Goal: Task Accomplishment & Management: Contribute content

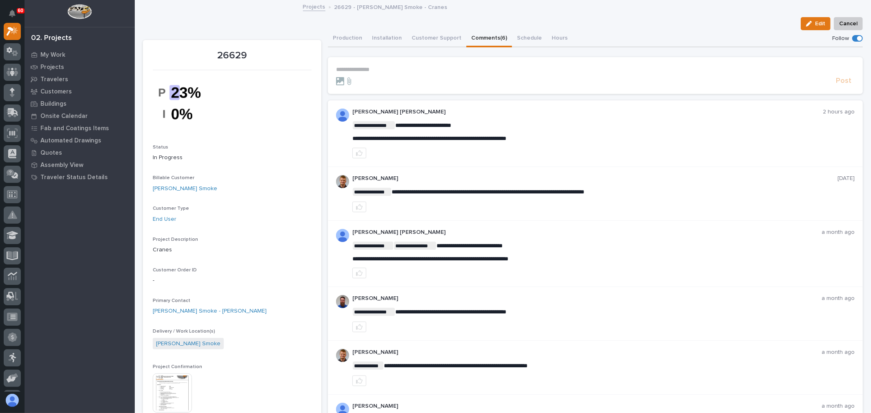
click at [380, 67] on p "**********" at bounding box center [595, 69] width 518 height 7
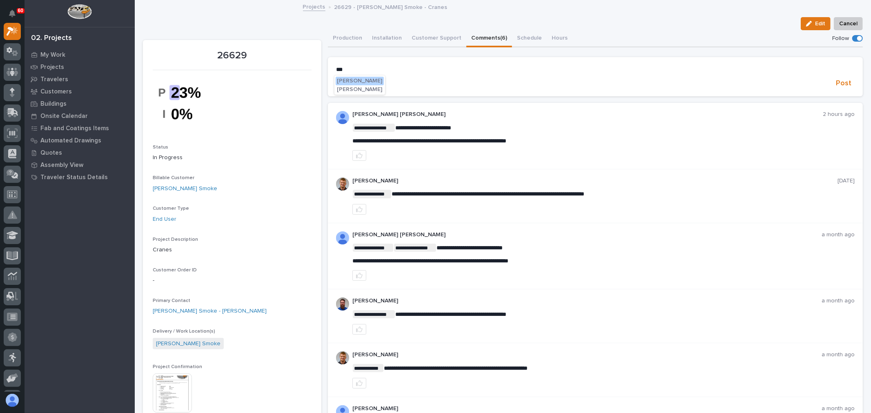
click at [378, 80] on button "[PERSON_NAME]" at bounding box center [359, 81] width 48 height 8
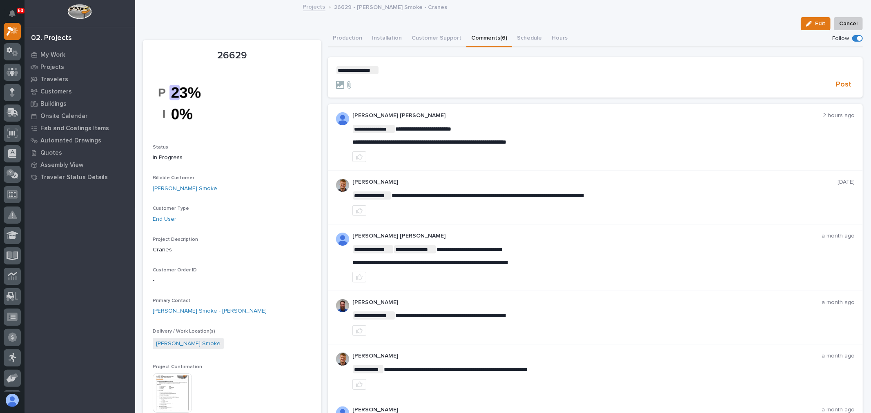
click at [392, 69] on p "**********" at bounding box center [595, 70] width 518 height 8
click at [406, 79] on span "[PERSON_NAME]" at bounding box center [403, 82] width 46 height 6
click at [416, 67] on p "**********" at bounding box center [595, 70] width 518 height 8
click at [426, 81] on span "[PERSON_NAME]" at bounding box center [435, 82] width 46 height 6
click at [448, 66] on p "**********" at bounding box center [595, 70] width 518 height 8
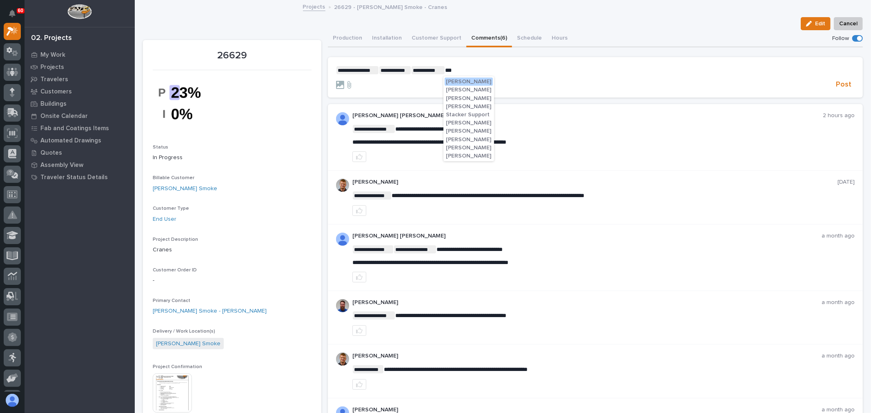
click at [463, 82] on span "[PERSON_NAME]" at bounding box center [469, 82] width 46 height 6
click at [489, 64] on section "**********" at bounding box center [595, 77] width 535 height 41
click at [488, 66] on p "**********" at bounding box center [595, 70] width 518 height 8
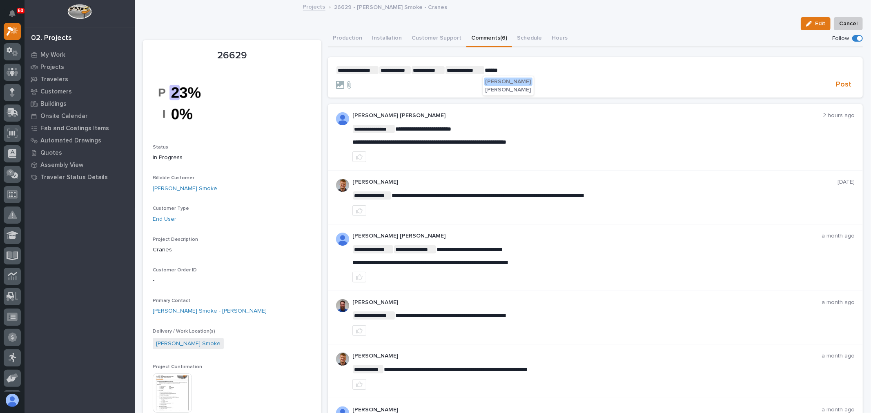
click at [509, 87] on span "Larry Trowbridge Jr." at bounding box center [508, 90] width 46 height 6
click at [543, 66] on p "**********" at bounding box center [595, 70] width 518 height 8
click at [550, 92] on span "Christopher Palazzolo" at bounding box center [560, 90] width 46 height 6
click at [596, 69] on p "**********" at bounding box center [595, 70] width 518 height 8
click at [601, 81] on span "Brandon Hershberger" at bounding box center [616, 82] width 46 height 6
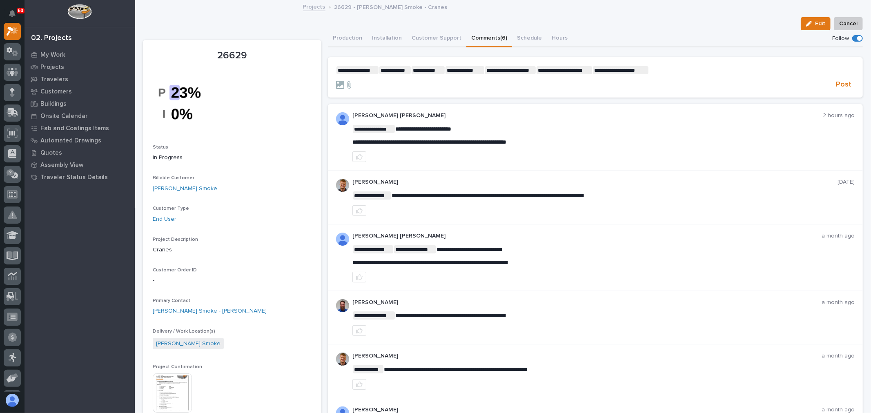
click at [371, 81] on div at bounding box center [584, 85] width 496 height 8
click at [366, 82] on div at bounding box center [584, 85] width 496 height 8
click at [525, 92] on section "**********" at bounding box center [595, 77] width 535 height 41
click at [386, 86] on div at bounding box center [584, 85] width 496 height 8
click at [385, 80] on div "Post" at bounding box center [595, 84] width 518 height 9
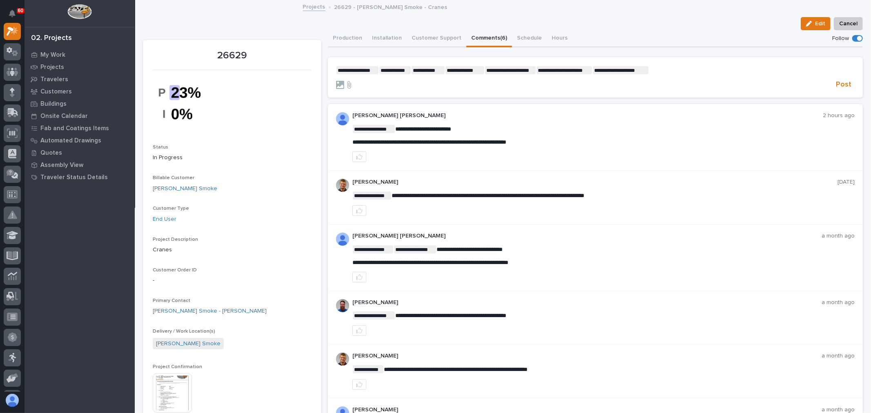
click at [385, 80] on div "Post" at bounding box center [595, 84] width 518 height 9
click at [364, 78] on form "**********" at bounding box center [595, 78] width 518 height 24
click at [670, 71] on p "**********" at bounding box center [595, 70] width 518 height 8
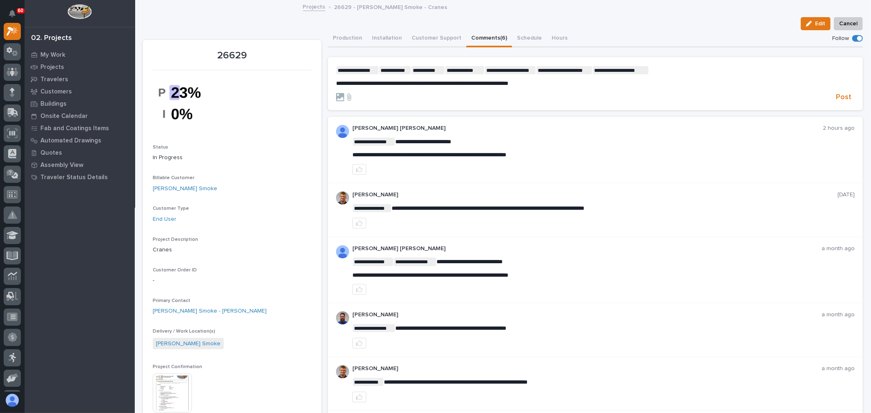
click at [508, 84] on span "**********" at bounding box center [422, 83] width 172 height 6
click at [674, 69] on p "**********" at bounding box center [595, 70] width 518 height 8
click at [668, 91] on span "Trevor Klotz" at bounding box center [672, 90] width 46 height 6
click at [557, 82] on p "**********" at bounding box center [595, 83] width 518 height 7
click at [609, 83] on p "**********" at bounding box center [595, 83] width 518 height 7
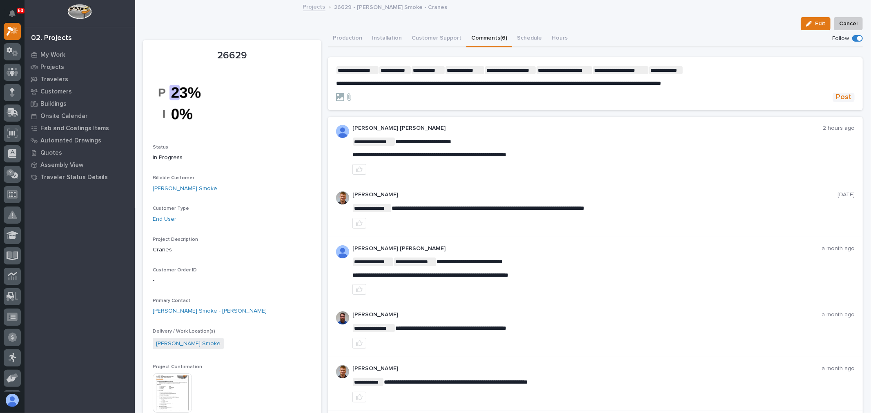
click at [839, 98] on span "Post" at bounding box center [843, 97] width 16 height 9
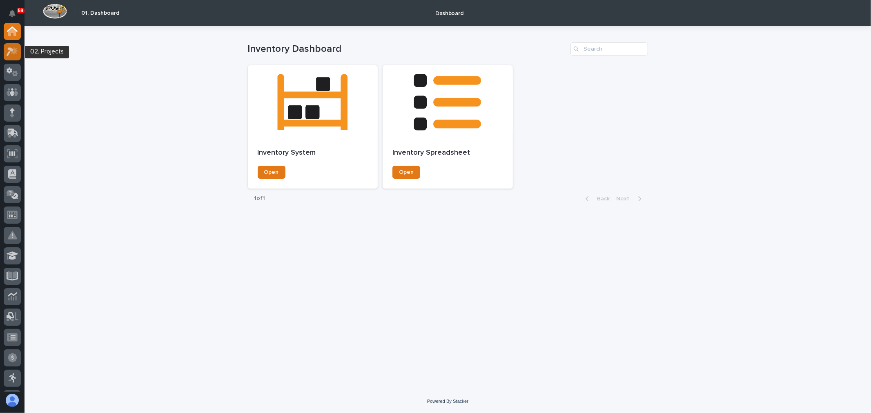
click at [13, 51] on icon at bounding box center [14, 51] width 7 height 8
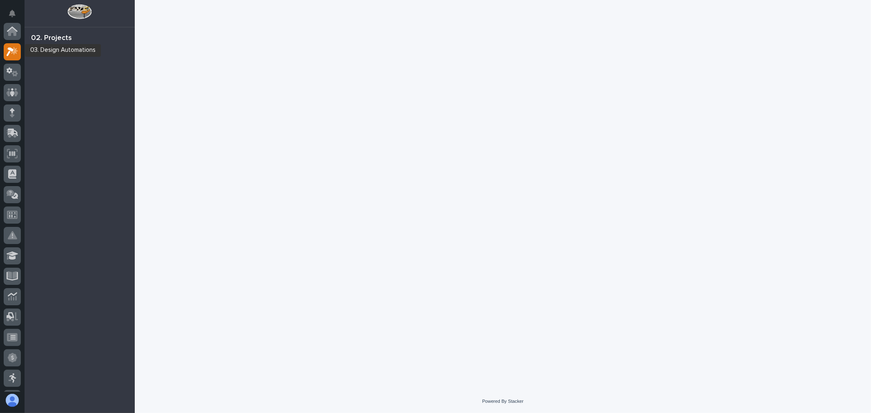
scroll to position [20, 0]
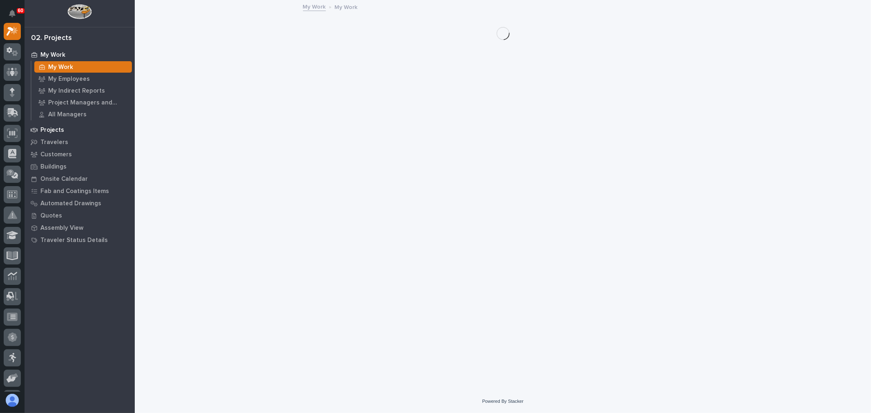
click at [58, 129] on p "Projects" at bounding box center [52, 130] width 24 height 7
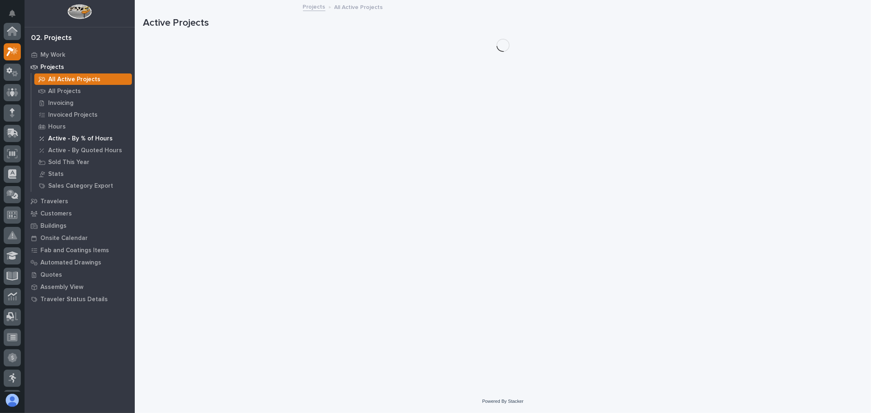
scroll to position [20, 0]
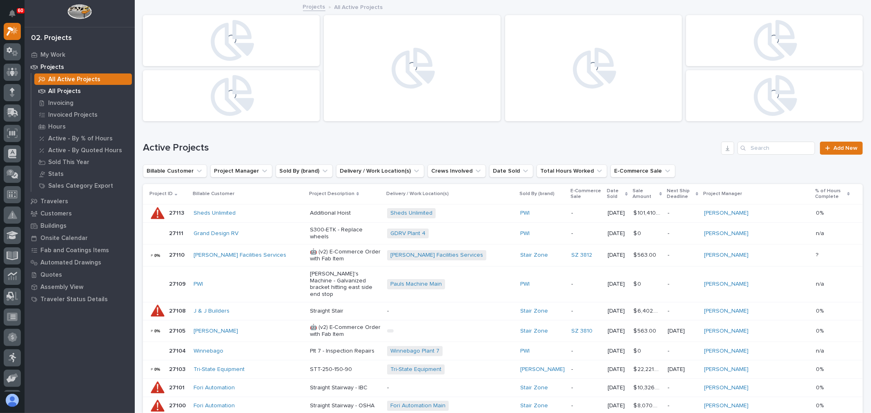
click at [73, 89] on p "All Projects" at bounding box center [64, 91] width 33 height 7
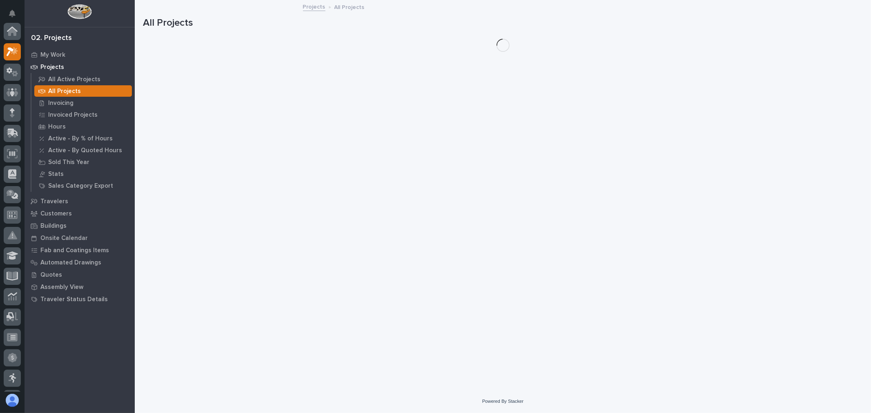
scroll to position [20, 0]
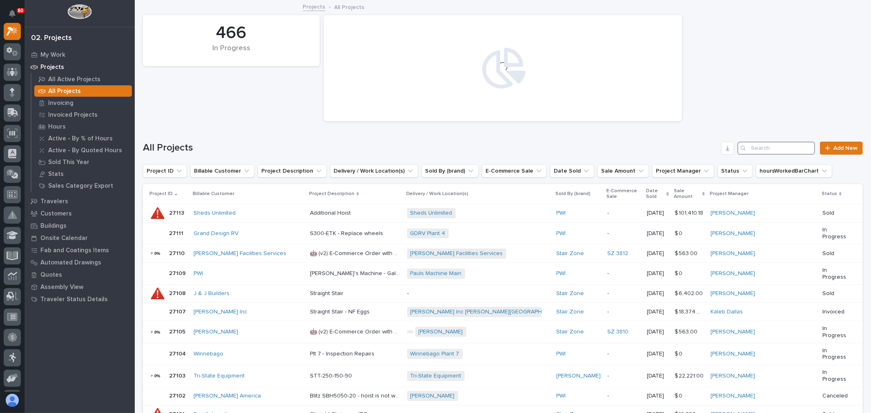
click at [769, 148] on input "Search" at bounding box center [776, 148] width 78 height 13
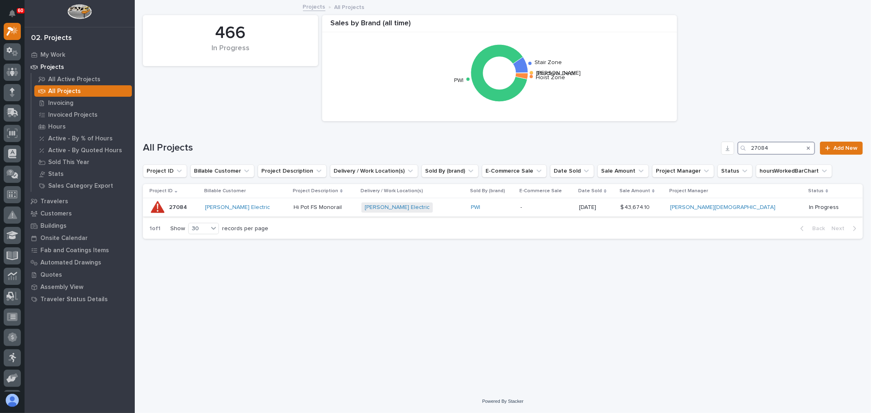
type input "27084"
click at [448, 210] on div "[PERSON_NAME] Electric + 0" at bounding box center [412, 207] width 103 height 10
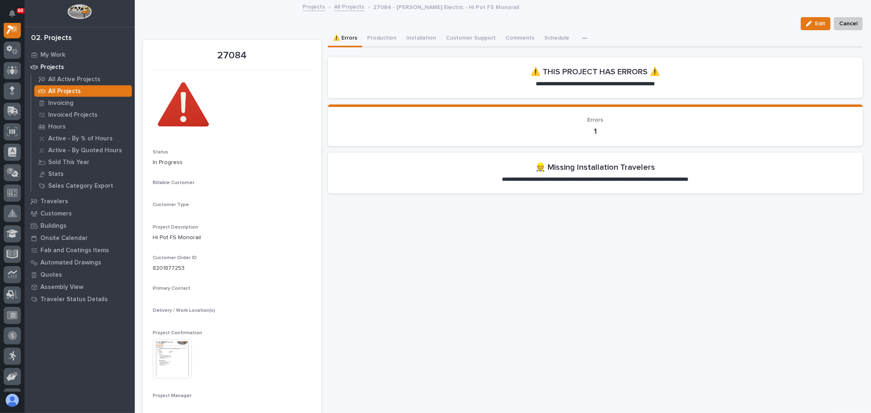
scroll to position [20, 0]
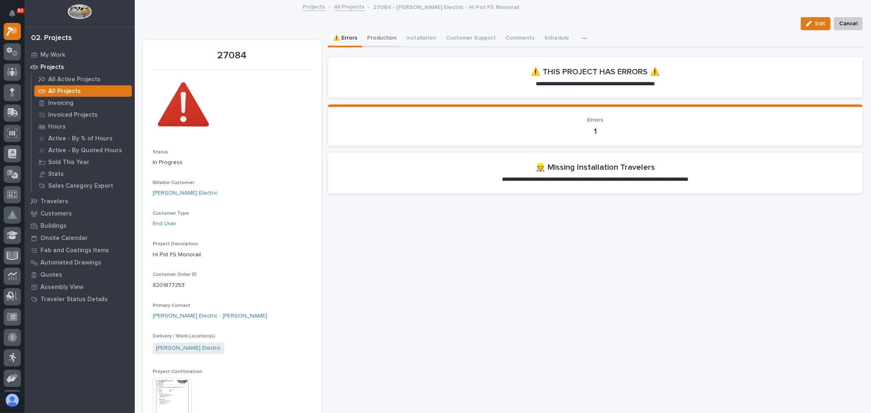
click at [384, 39] on button "Production" at bounding box center [381, 38] width 39 height 17
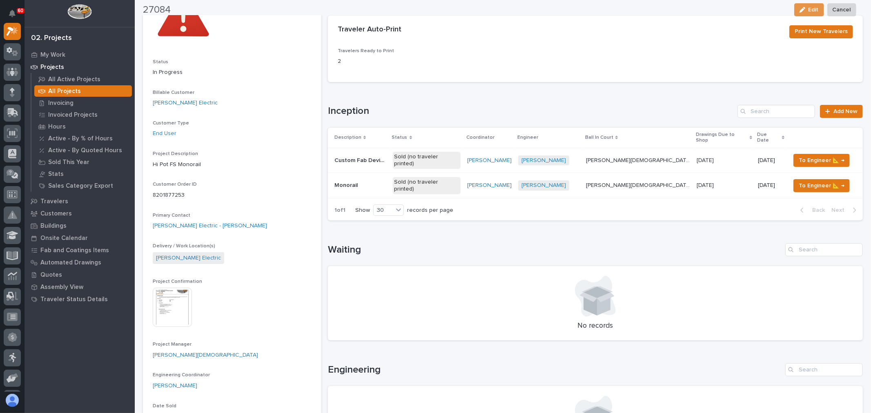
scroll to position [91, 0]
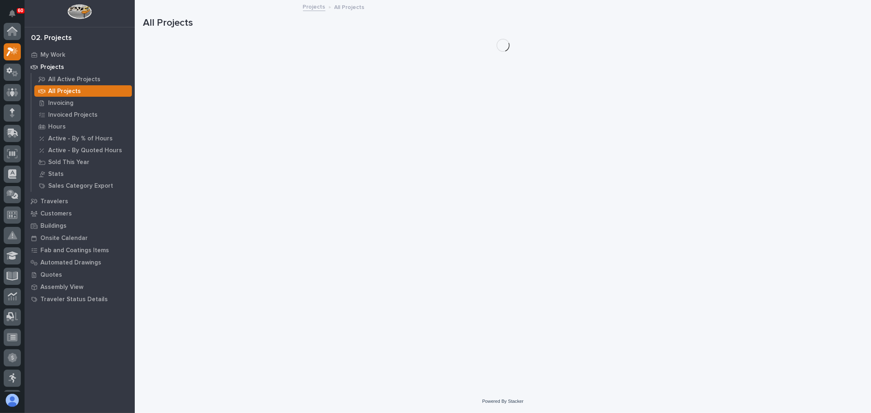
scroll to position [22, 0]
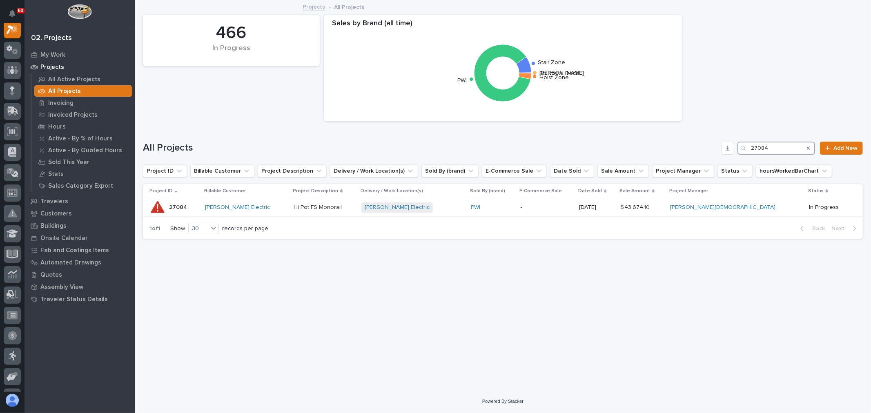
click at [790, 148] on input "27084" at bounding box center [776, 148] width 78 height 13
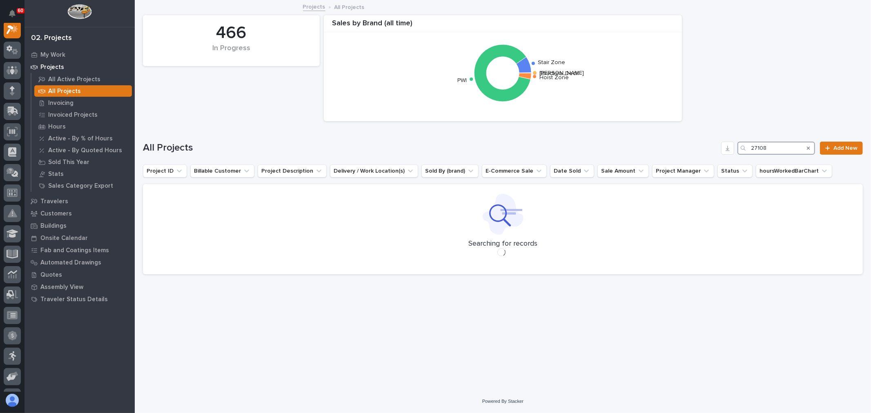
scroll to position [20, 0]
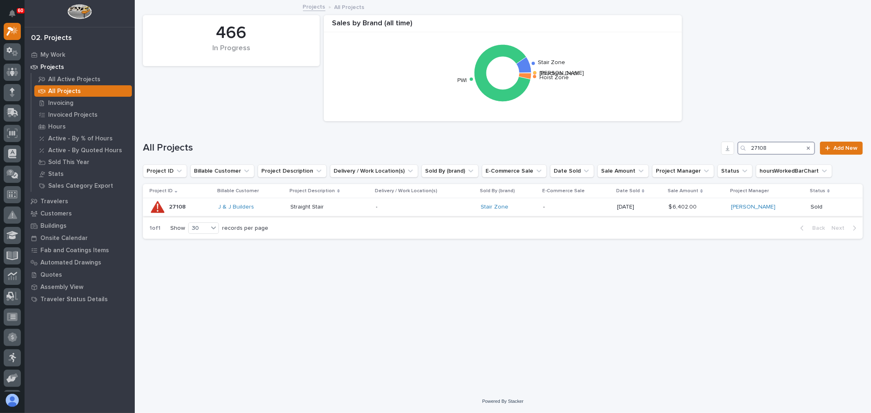
type input "27108"
click at [565, 207] on p "-" at bounding box center [576, 207] width 67 height 7
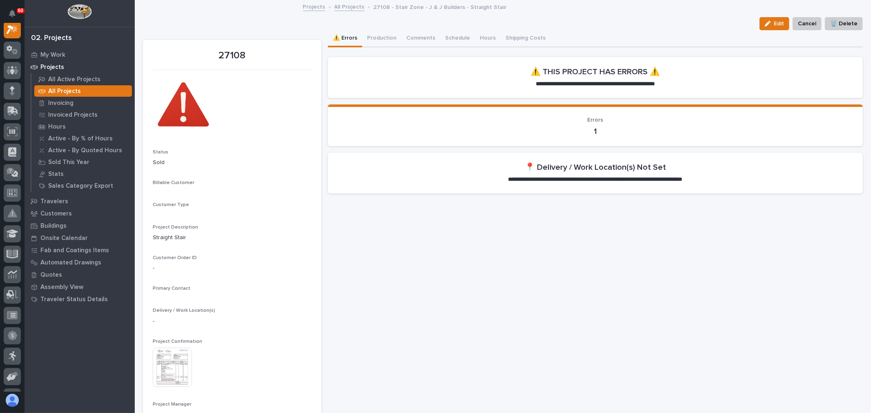
scroll to position [20, 0]
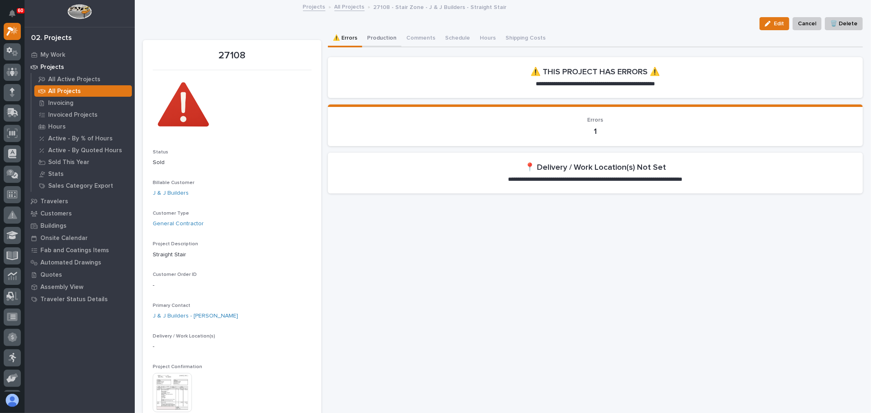
click at [385, 39] on button "Production" at bounding box center [381, 38] width 39 height 17
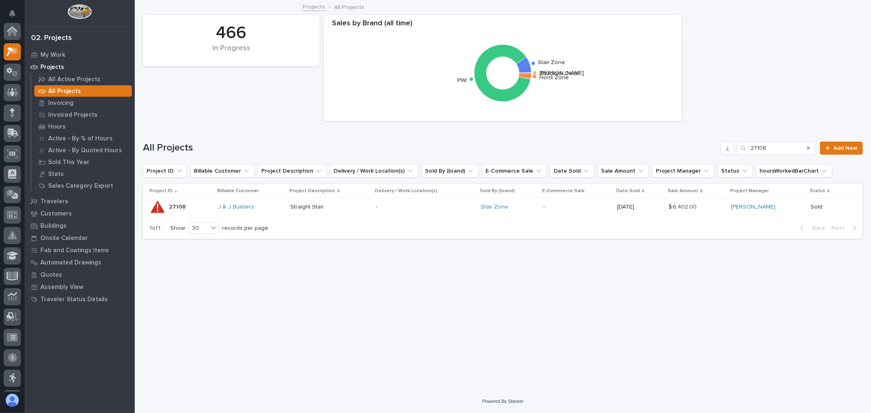
scroll to position [22, 0]
click at [792, 150] on input "27108" at bounding box center [776, 148] width 78 height 13
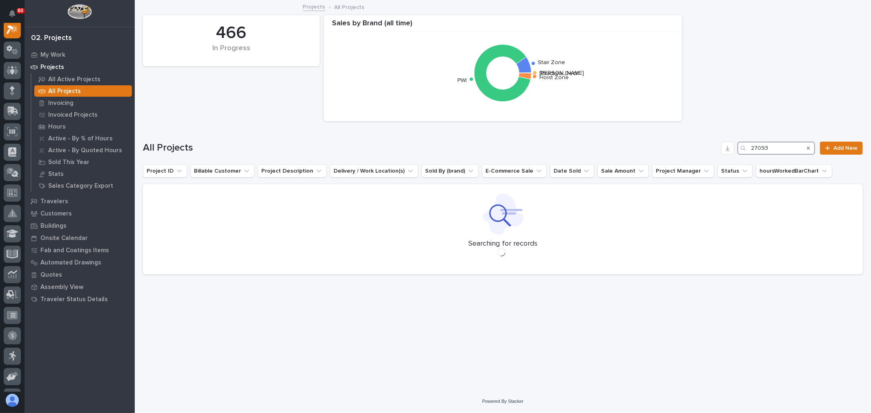
scroll to position [20, 0]
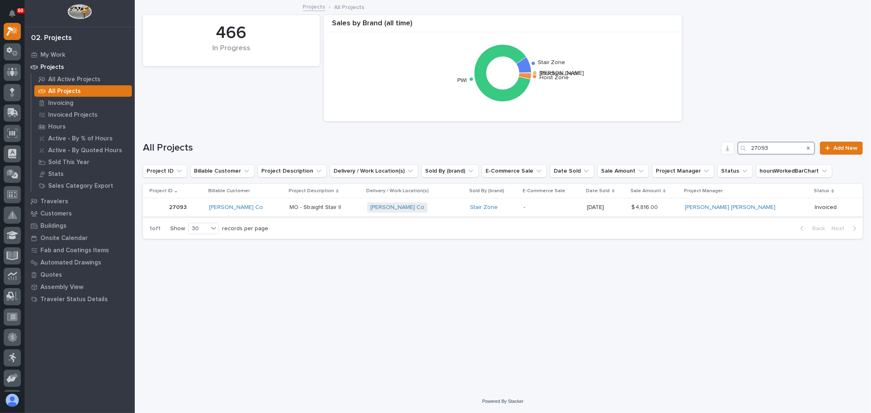
type input "27093"
click at [461, 209] on div "[PERSON_NAME] Co + 0" at bounding box center [415, 207] width 97 height 10
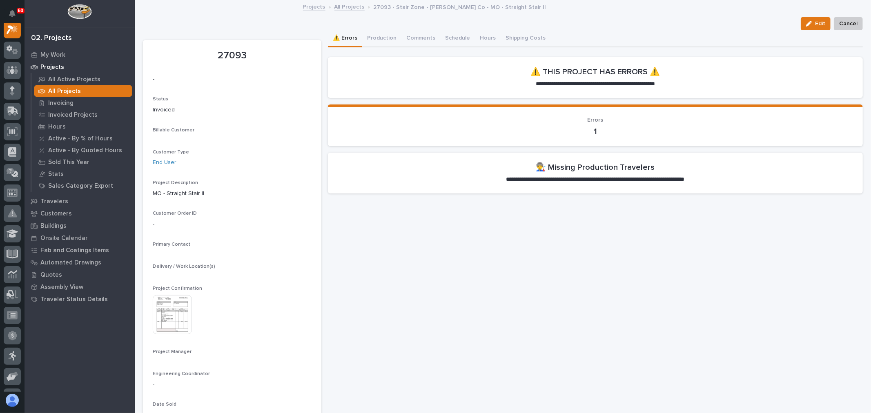
scroll to position [20, 0]
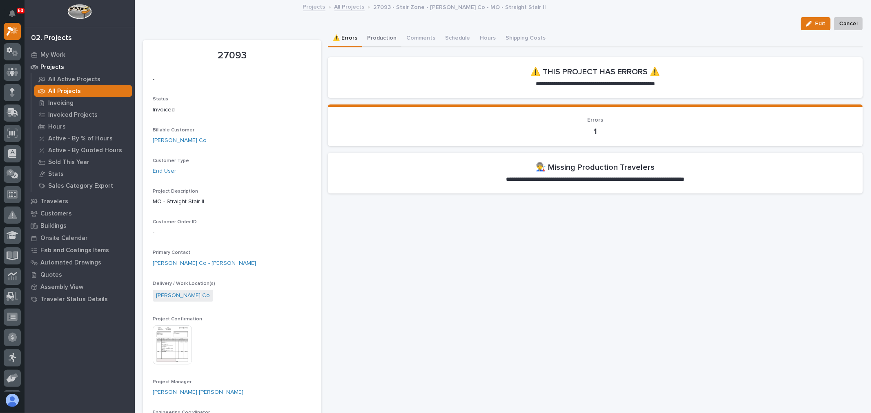
click at [380, 39] on button "Production" at bounding box center [381, 38] width 39 height 17
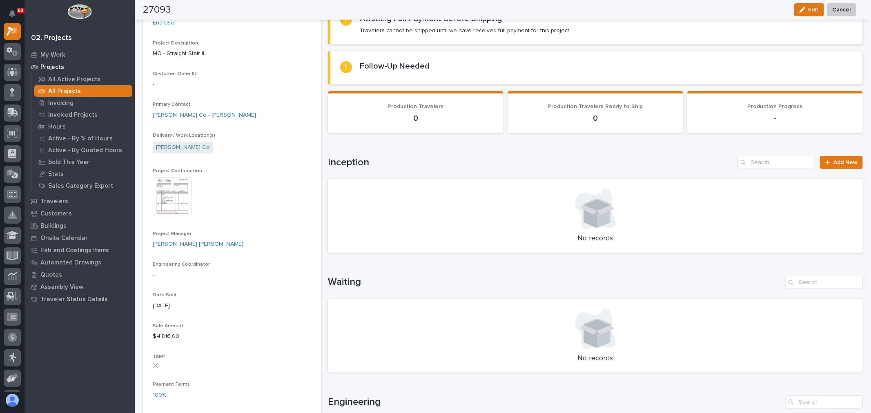
scroll to position [91, 0]
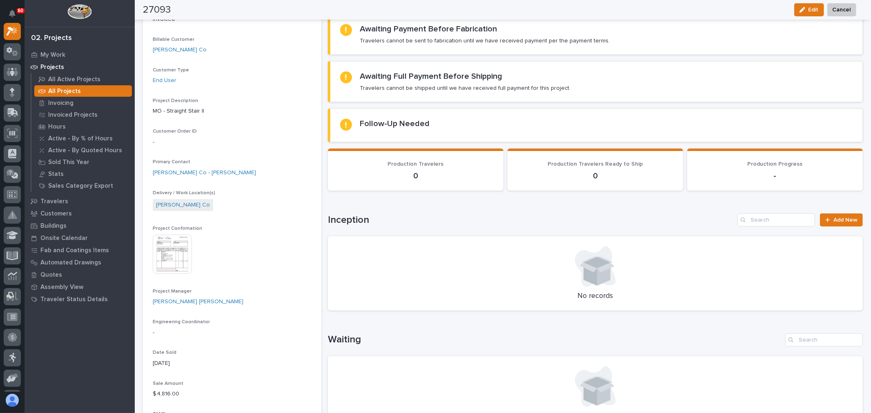
click at [160, 256] on img at bounding box center [172, 254] width 39 height 39
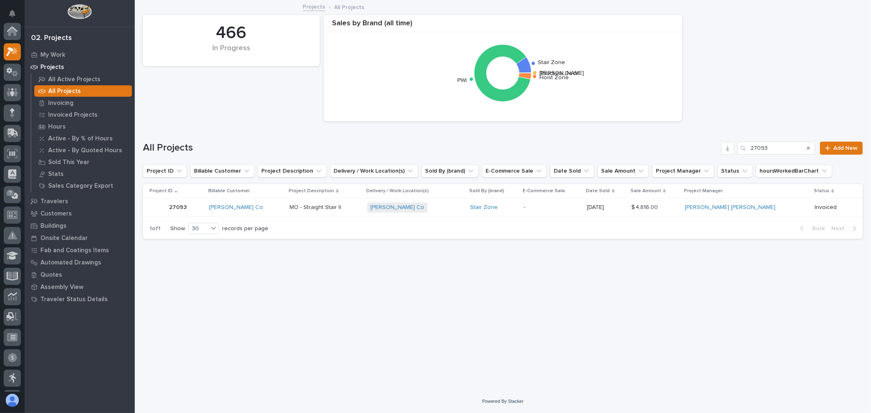
scroll to position [22, 0]
click at [801, 150] on input "27093" at bounding box center [776, 148] width 78 height 13
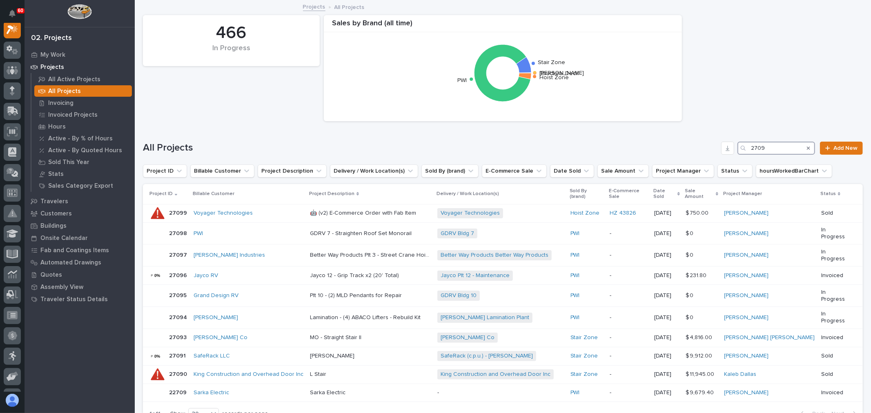
scroll to position [20, 0]
type input "2"
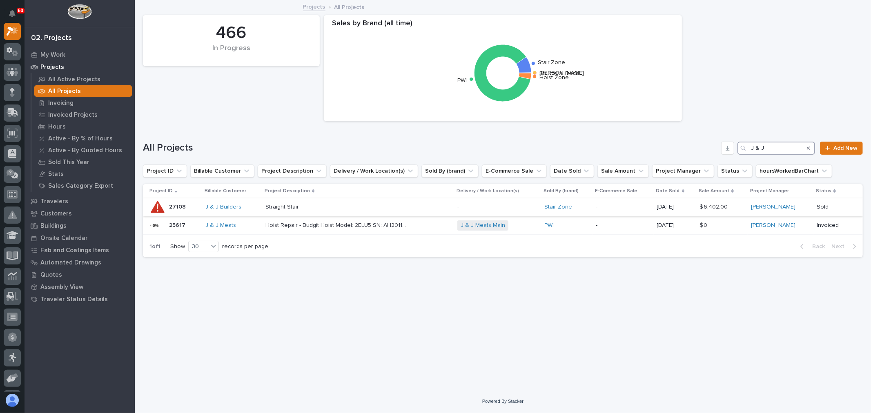
type input "J & J"
click at [339, 206] on p at bounding box center [336, 207] width 143 height 7
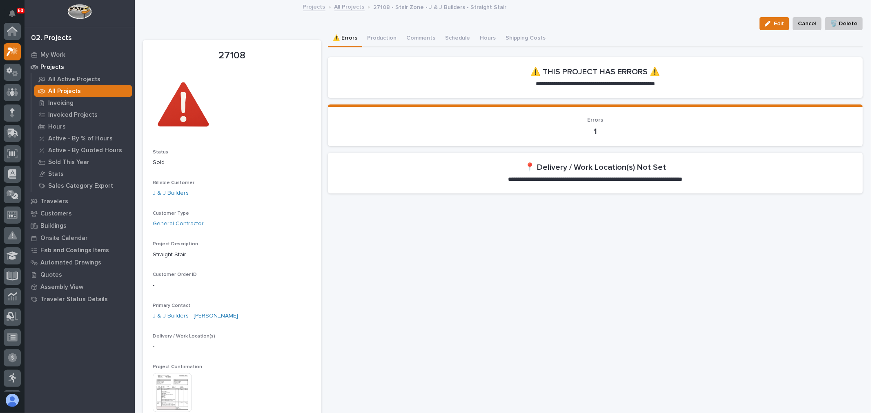
scroll to position [20, 0]
click at [384, 40] on button "Production" at bounding box center [381, 38] width 39 height 17
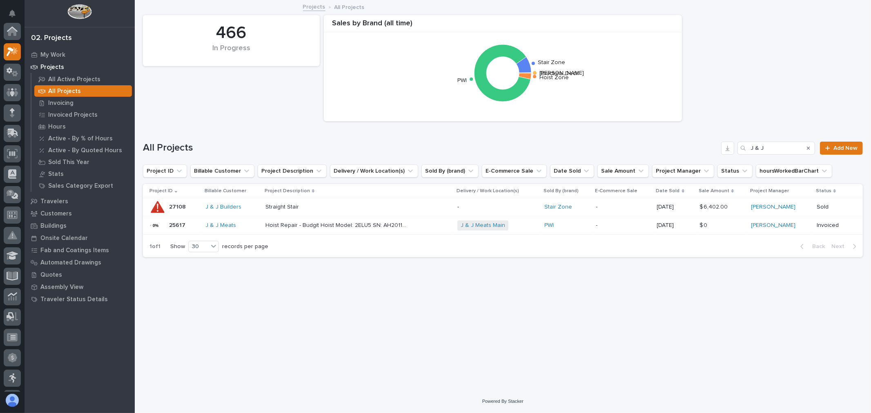
scroll to position [22, 0]
click at [769, 147] on input "J & J" at bounding box center [776, 148] width 78 height 13
type input "J"
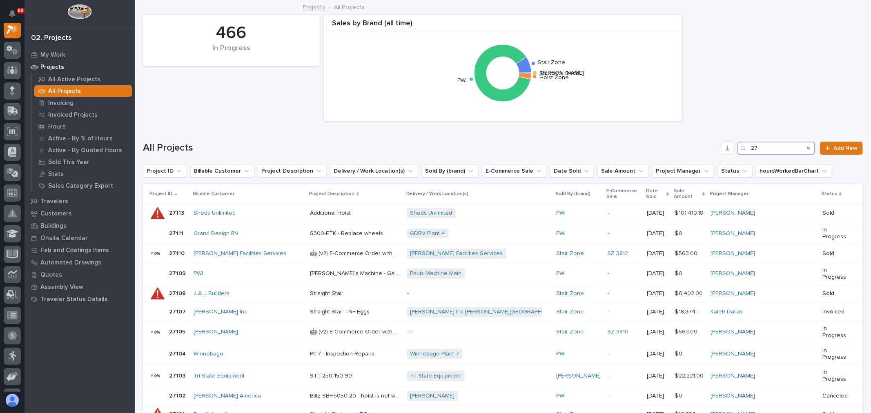
scroll to position [20, 0]
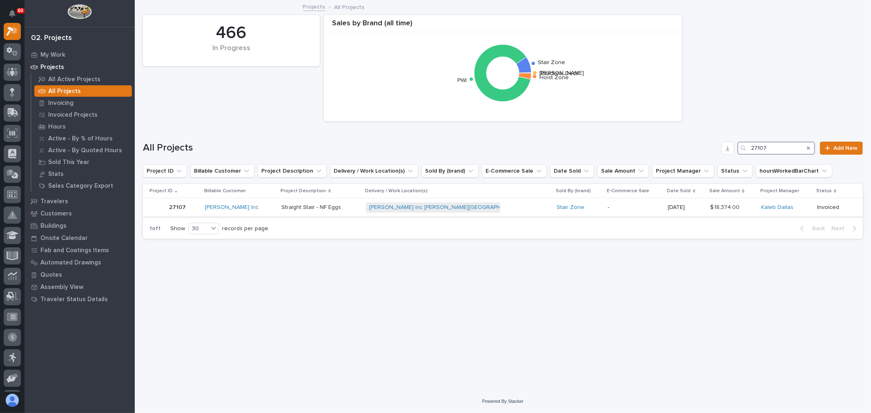
type input "27107"
click at [498, 207] on div "[PERSON_NAME] Inc [PERSON_NAME] Poultry Farm + 0" at bounding box center [437, 207] width 143 height 10
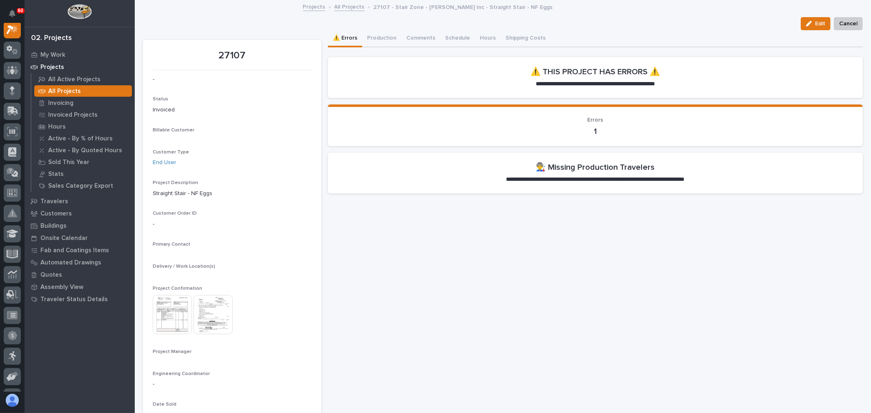
scroll to position [20, 0]
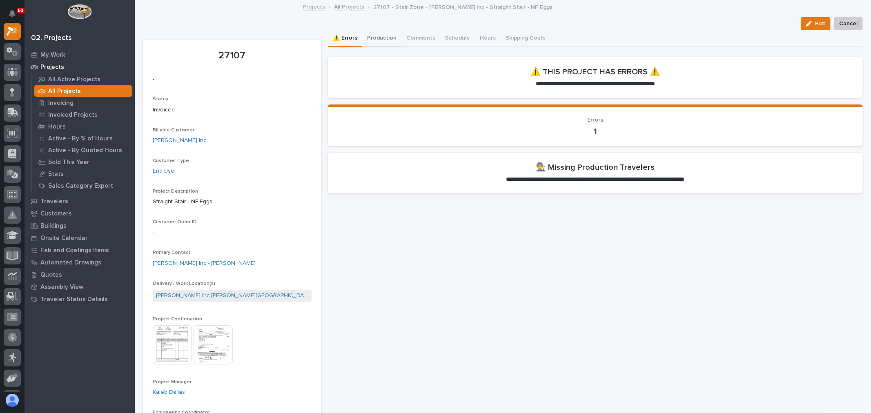
click at [382, 41] on button "Production" at bounding box center [381, 38] width 39 height 17
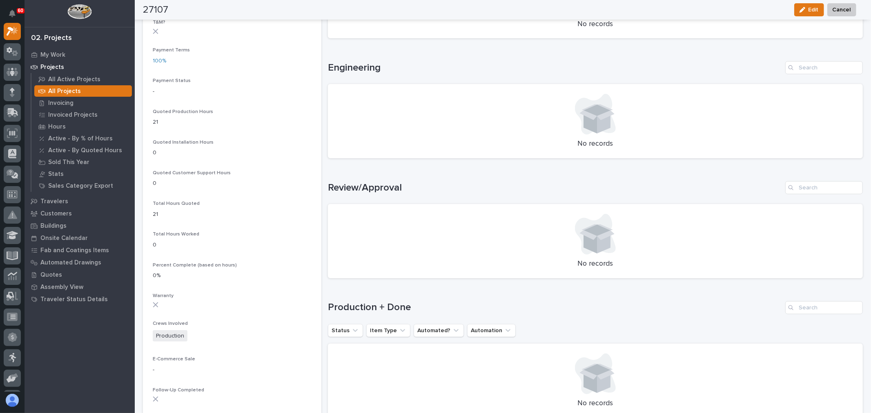
scroll to position [453, 0]
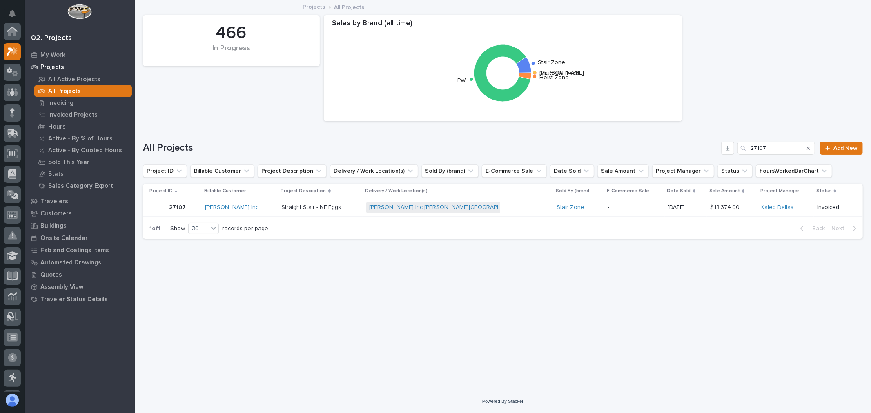
scroll to position [22, 0]
click at [780, 150] on input "27107" at bounding box center [776, 148] width 78 height 13
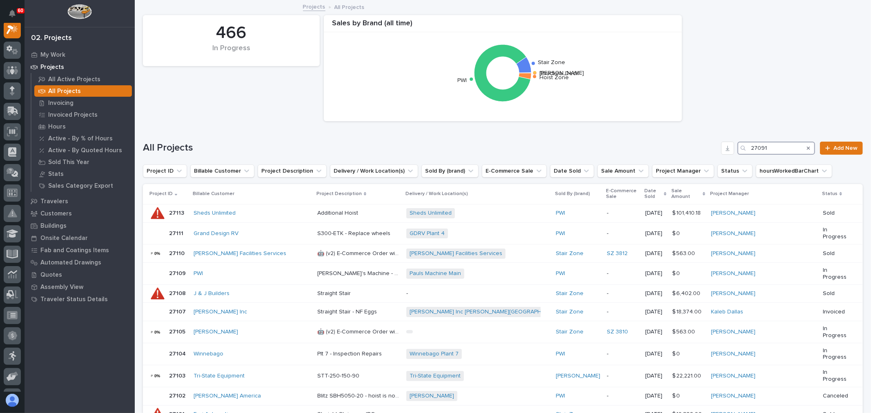
scroll to position [20, 0]
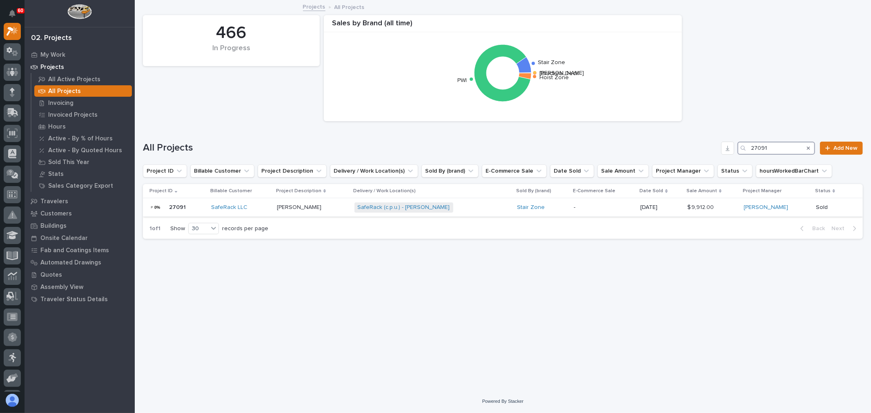
type input "27091"
click at [478, 204] on div "SafeRack (c.p.u.) - [PERSON_NAME] + 0" at bounding box center [425, 207] width 143 height 10
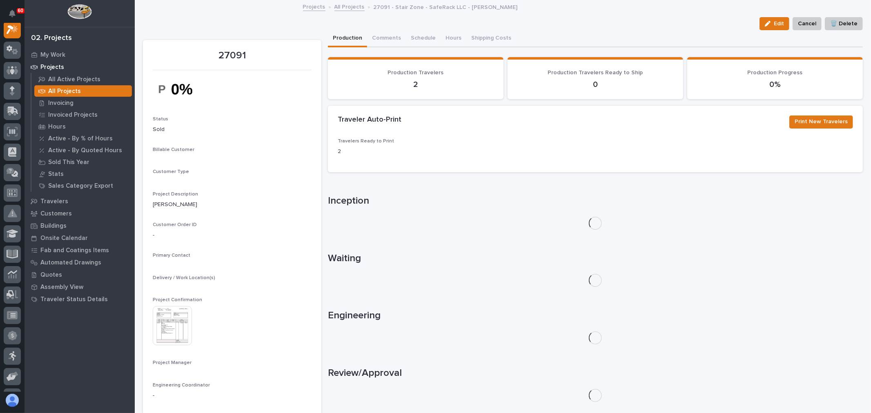
scroll to position [20, 0]
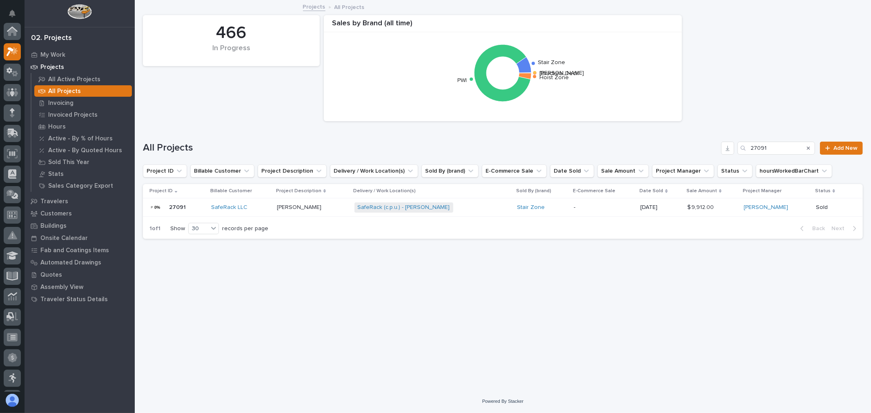
scroll to position [22, 0]
click at [794, 141] on div "All Projects 27091 Add New" at bounding box center [503, 144] width 720 height 39
click at [789, 145] on input "27091" at bounding box center [776, 148] width 78 height 13
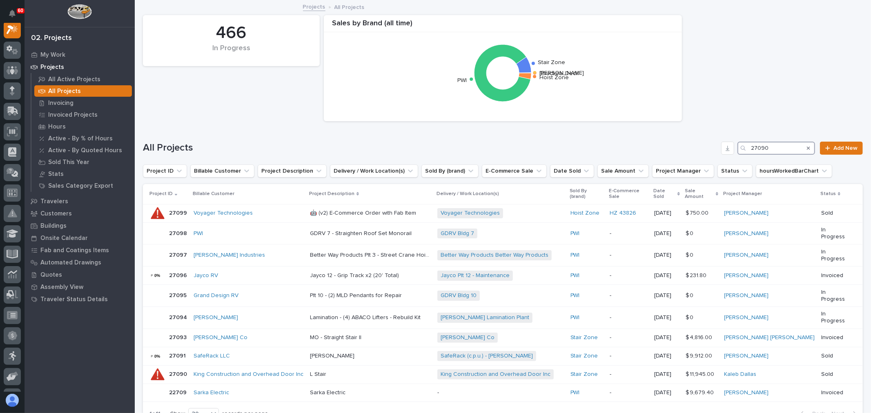
scroll to position [20, 0]
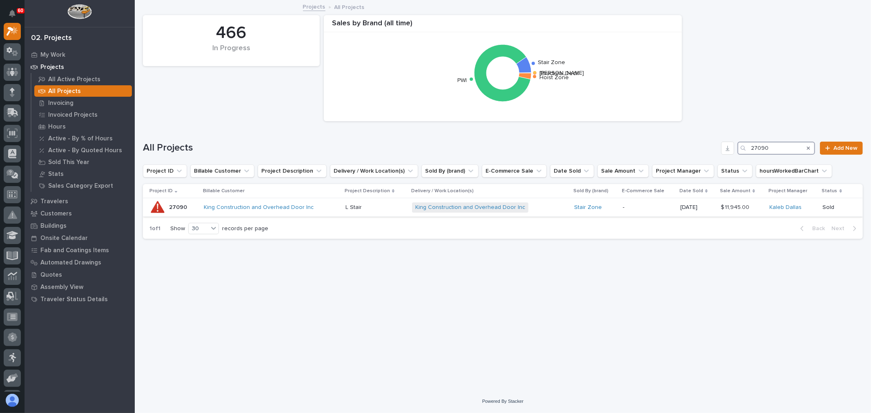
type input "27090"
click at [545, 206] on div "King Construction and Overhead Door Inc + 0" at bounding box center [483, 207] width 143 height 10
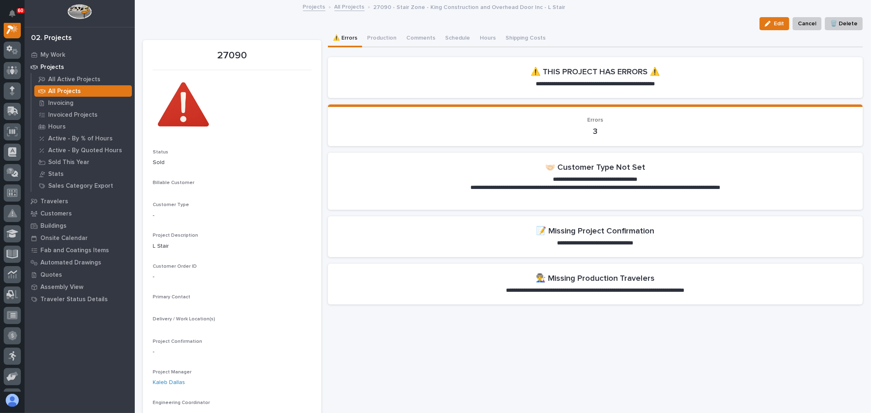
scroll to position [20, 0]
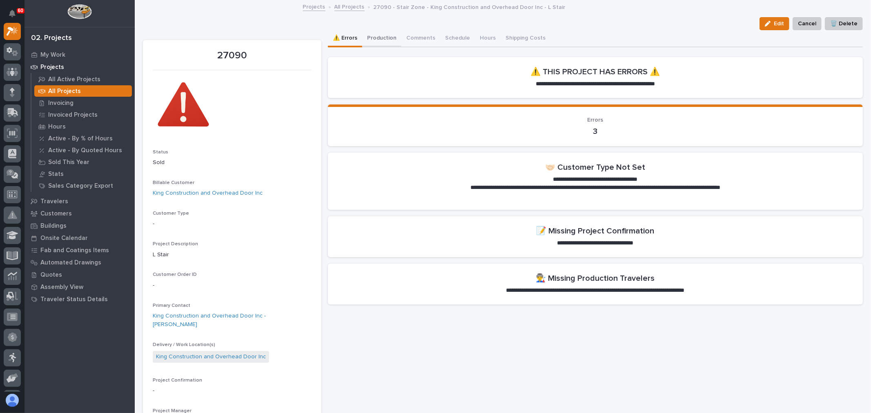
click at [371, 35] on button "Production" at bounding box center [381, 38] width 39 height 17
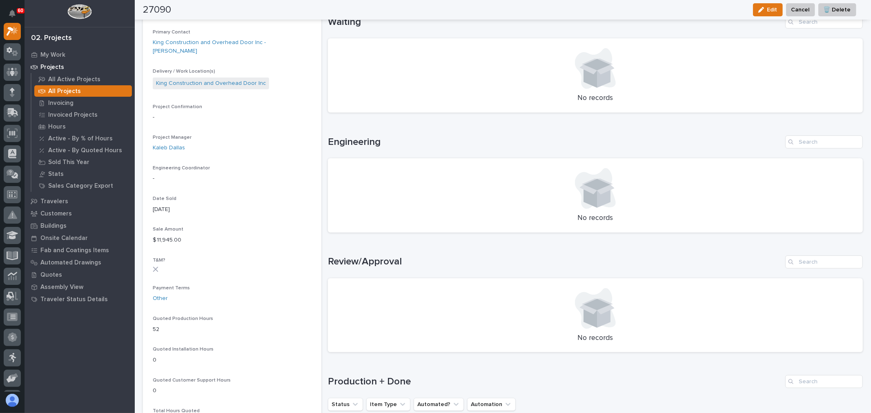
scroll to position [272, 0]
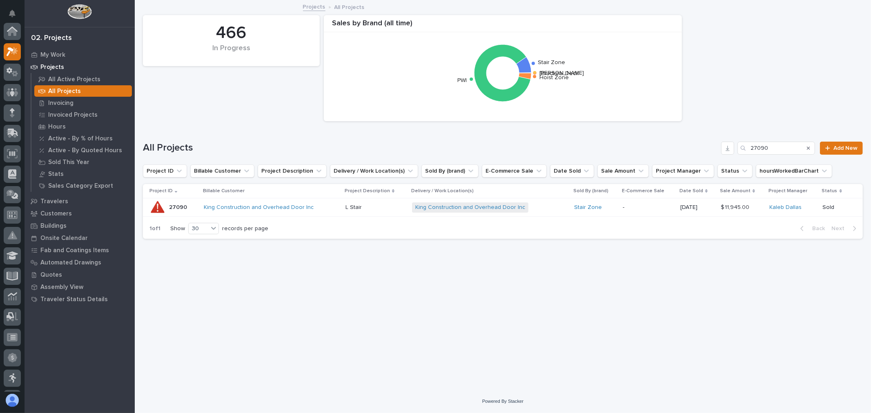
scroll to position [22, 0]
click at [780, 144] on input "27090" at bounding box center [776, 148] width 78 height 13
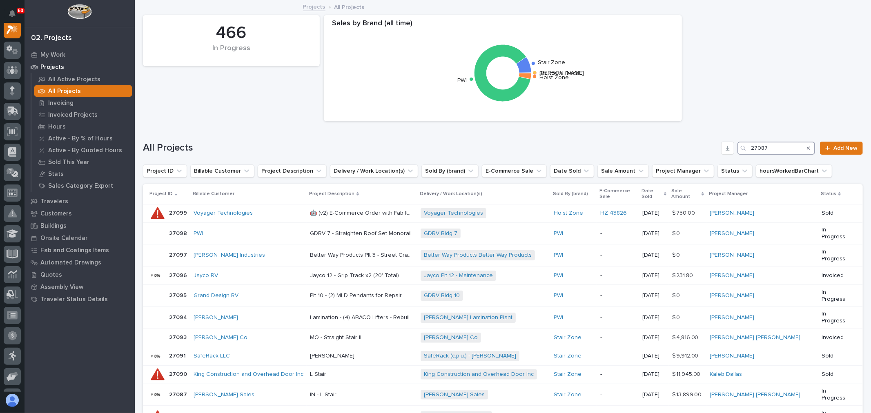
scroll to position [20, 0]
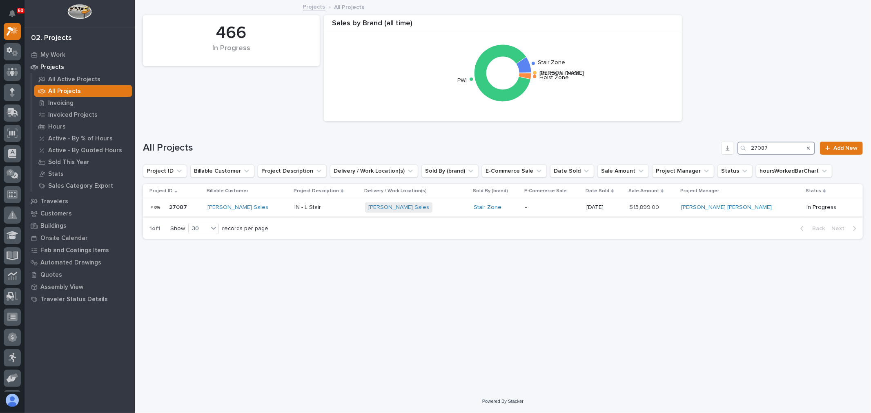
type input "27087"
click at [435, 210] on div "[PERSON_NAME] Sales + 0" at bounding box center [416, 207] width 102 height 10
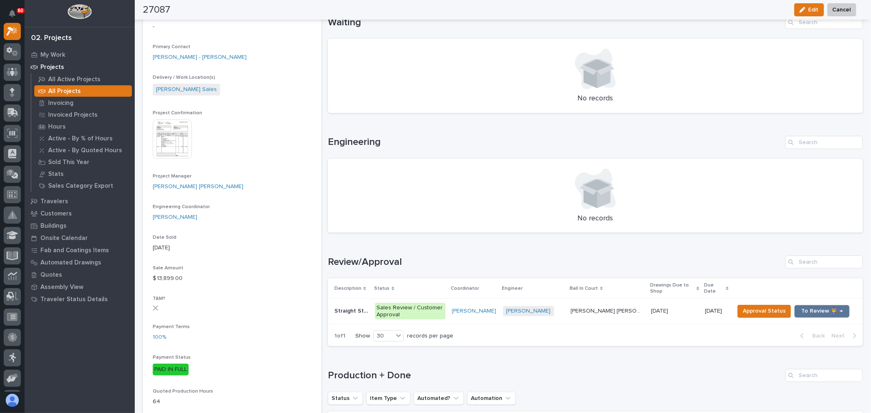
scroll to position [272, 0]
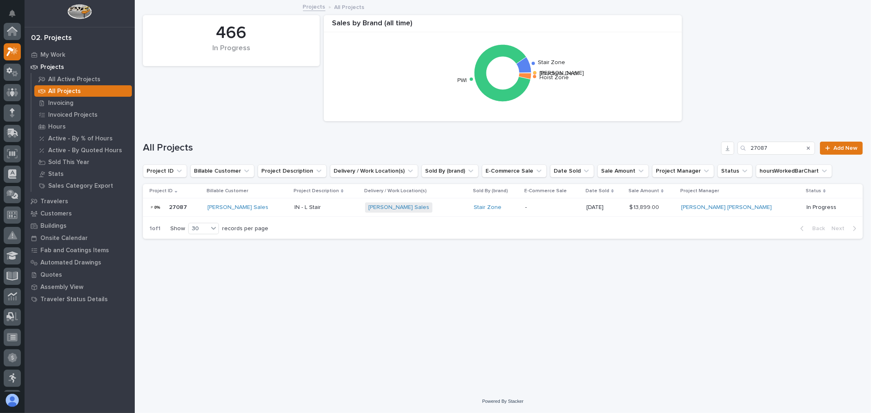
scroll to position [22, 0]
click at [798, 147] on input "27087" at bounding box center [776, 148] width 78 height 13
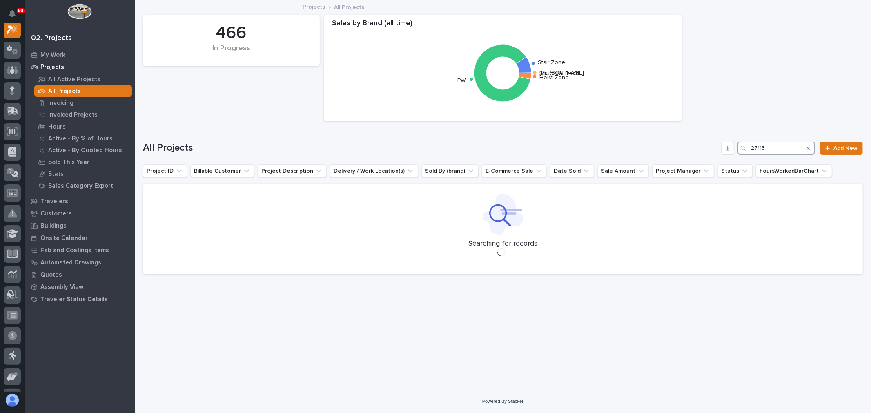
scroll to position [20, 0]
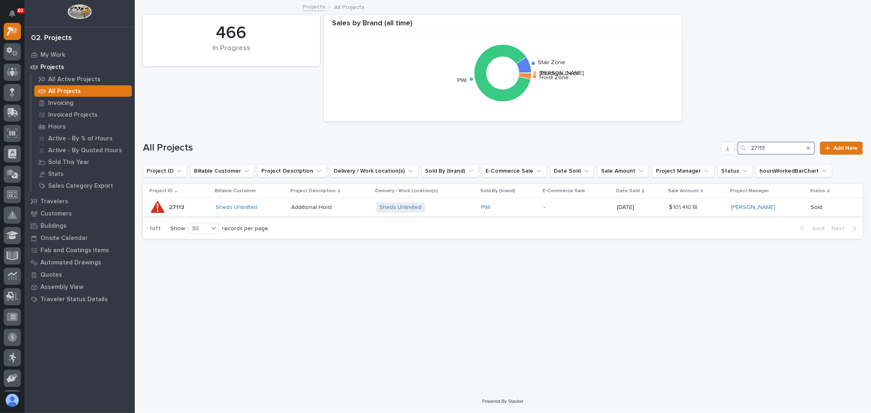
type input "27113"
click at [452, 211] on div "Sheds Unlimited + 0" at bounding box center [425, 207] width 98 height 10
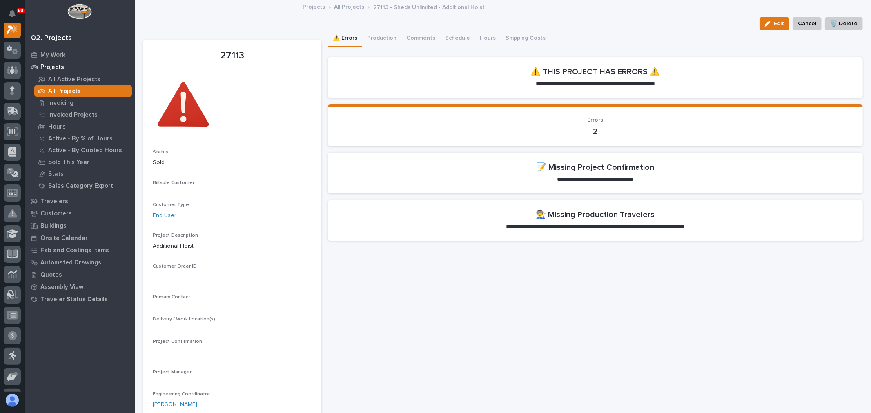
scroll to position [20, 0]
click at [393, 38] on button "Production" at bounding box center [381, 38] width 39 height 17
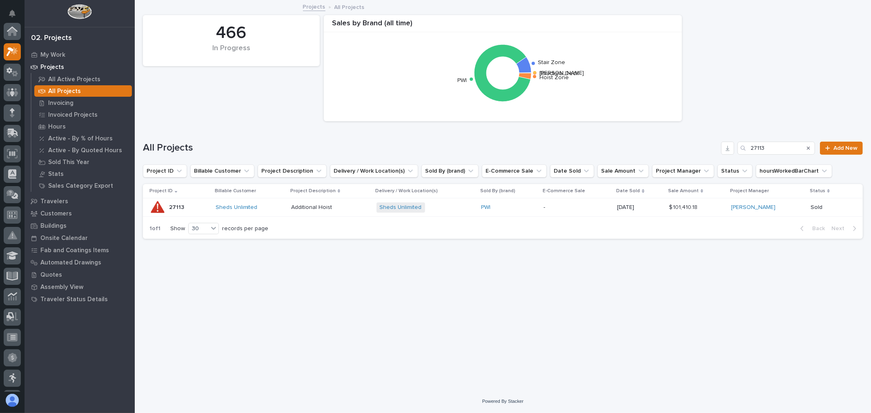
scroll to position [22, 0]
click at [793, 148] on input "27113" at bounding box center [776, 148] width 78 height 13
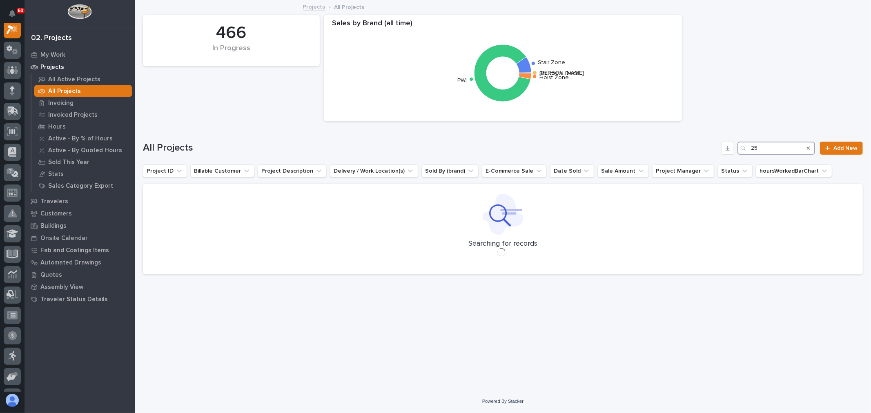
scroll to position [20, 0]
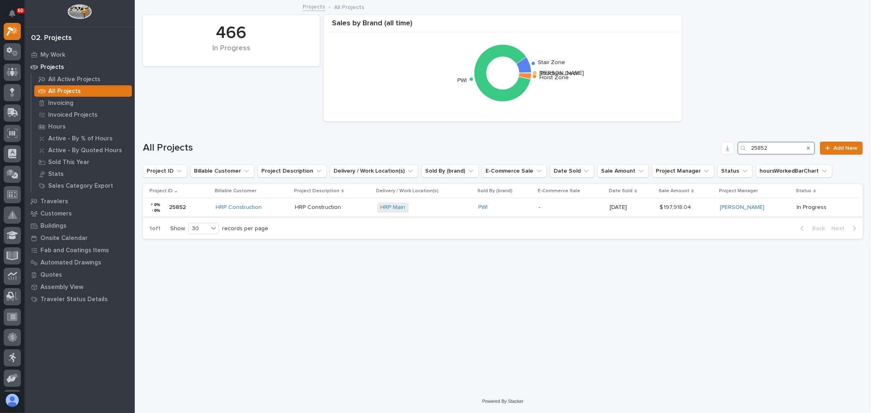
type input "25852"
click at [442, 209] on div "HRP Main + 0" at bounding box center [424, 207] width 95 height 10
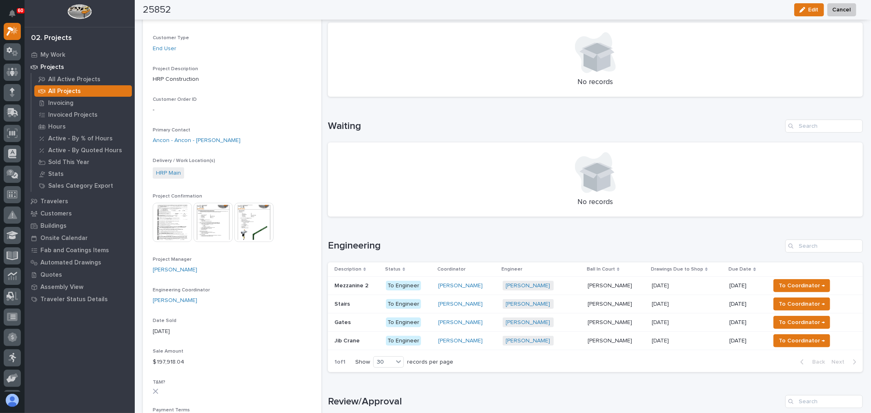
scroll to position [181, 0]
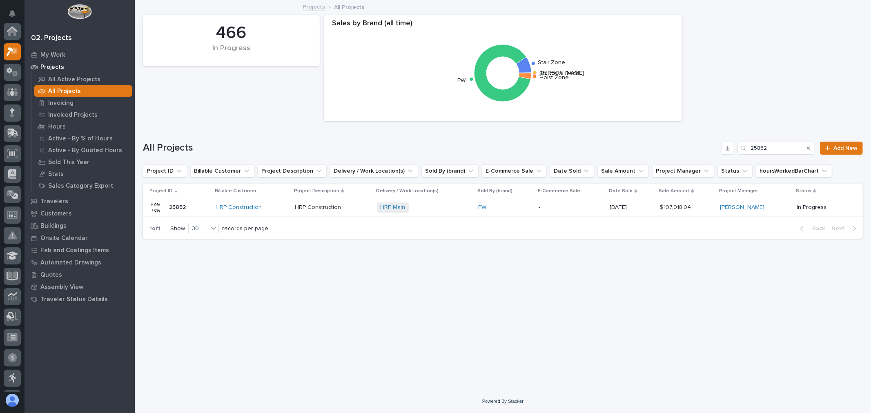
scroll to position [22, 0]
click at [784, 147] on input "25852" at bounding box center [776, 148] width 78 height 13
type input "26852"
click at [557, 208] on p "-" at bounding box center [570, 207] width 65 height 7
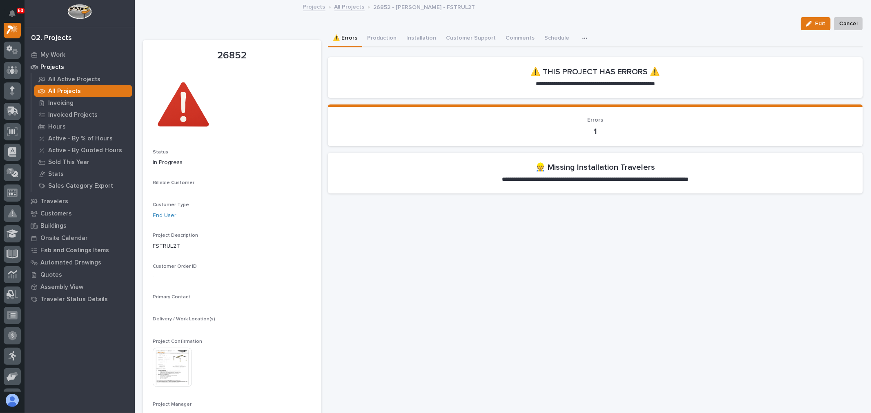
scroll to position [20, 0]
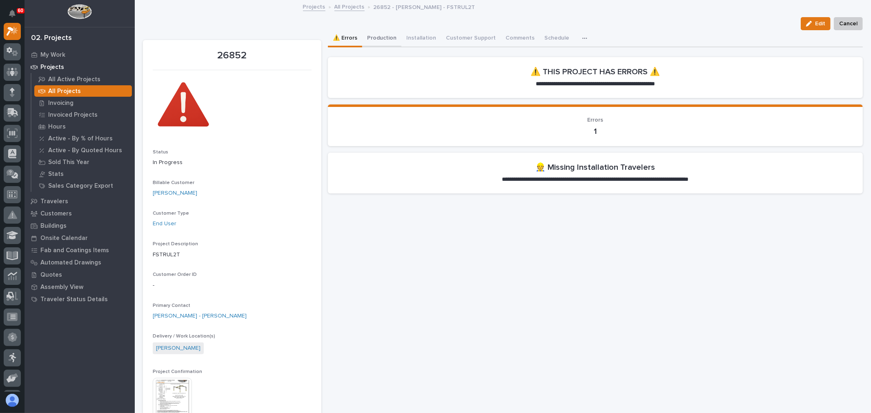
click at [377, 33] on button "Production" at bounding box center [381, 38] width 39 height 17
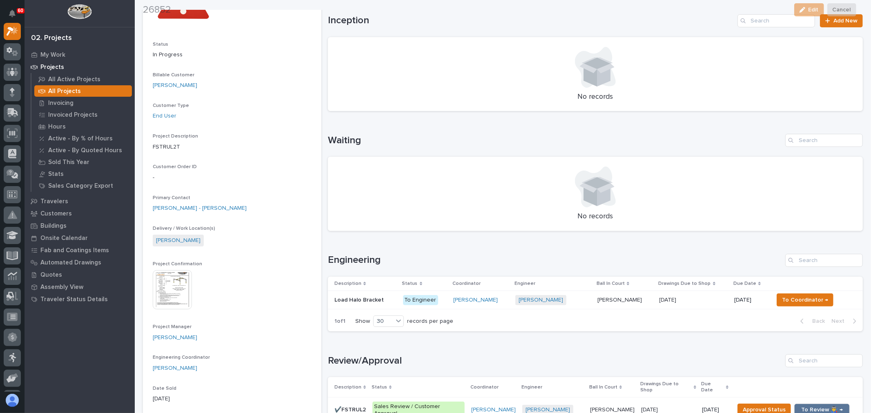
scroll to position [227, 0]
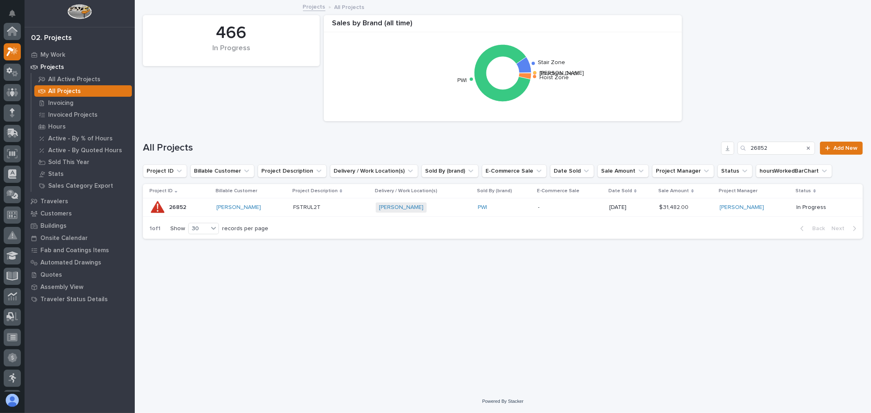
scroll to position [22, 0]
click at [782, 145] on input "26852" at bounding box center [776, 148] width 78 height 13
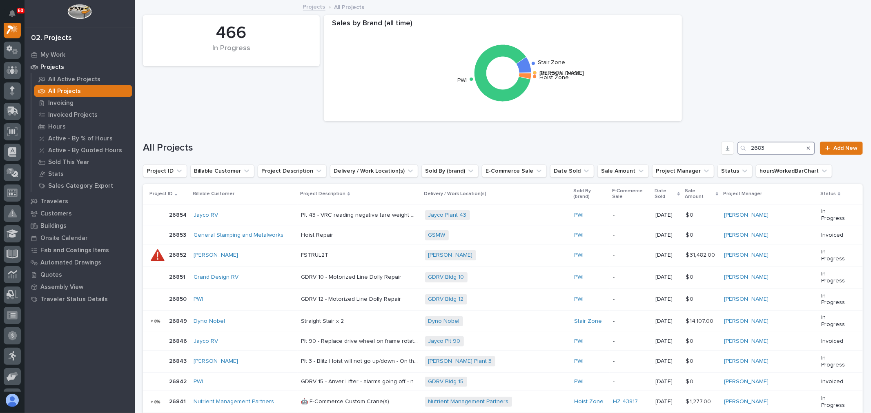
scroll to position [20, 0]
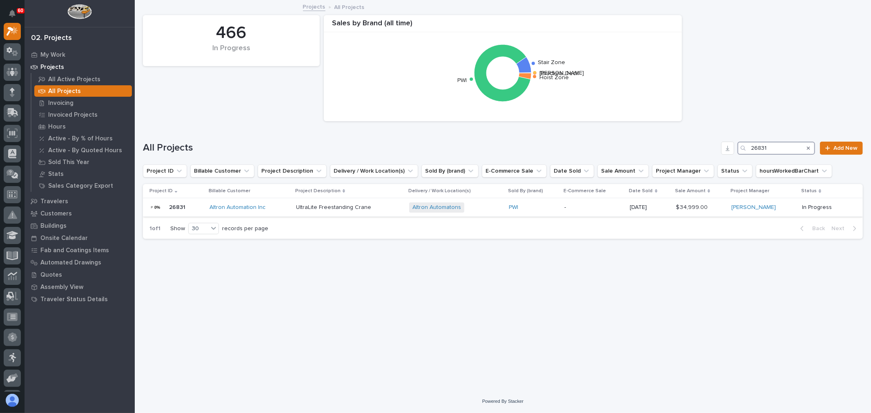
type input "26831"
click at [545, 207] on div "PWI" at bounding box center [533, 207] width 49 height 7
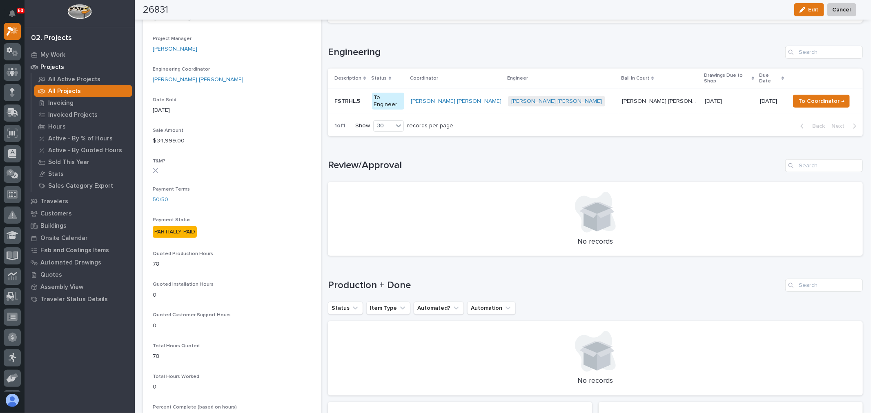
scroll to position [317, 0]
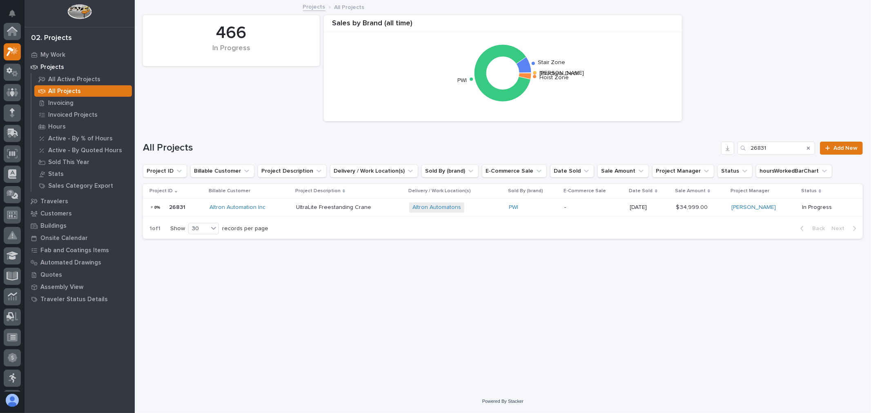
scroll to position [22, 0]
click at [795, 143] on input "26831" at bounding box center [776, 148] width 78 height 13
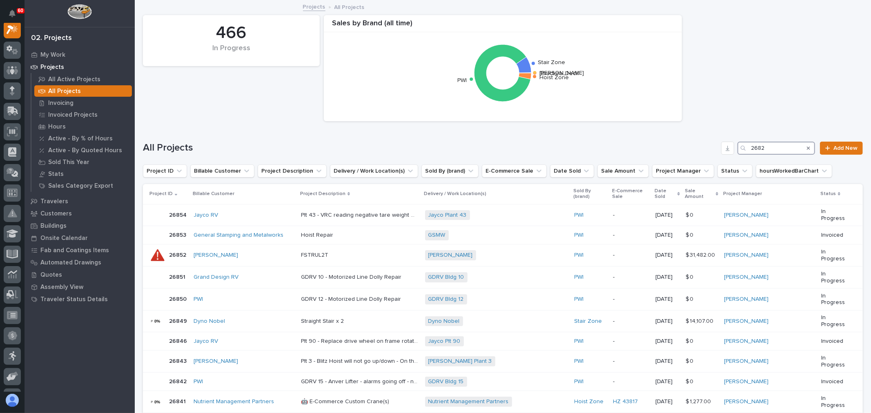
scroll to position [20, 0]
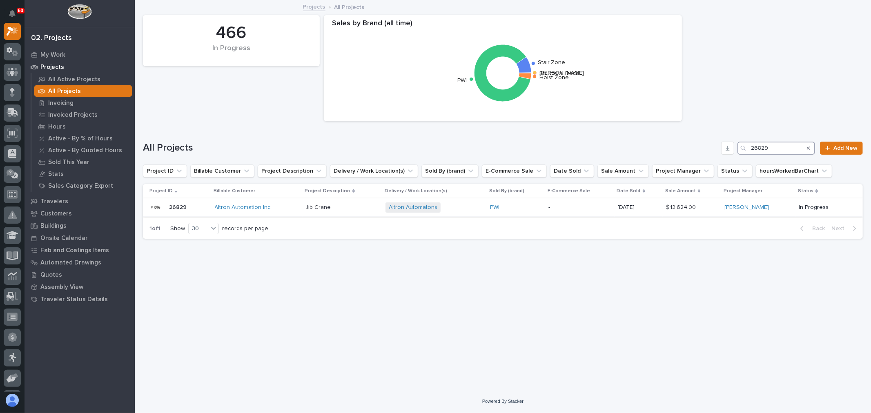
type input "26829"
click at [528, 210] on div "PWI" at bounding box center [516, 207] width 52 height 7
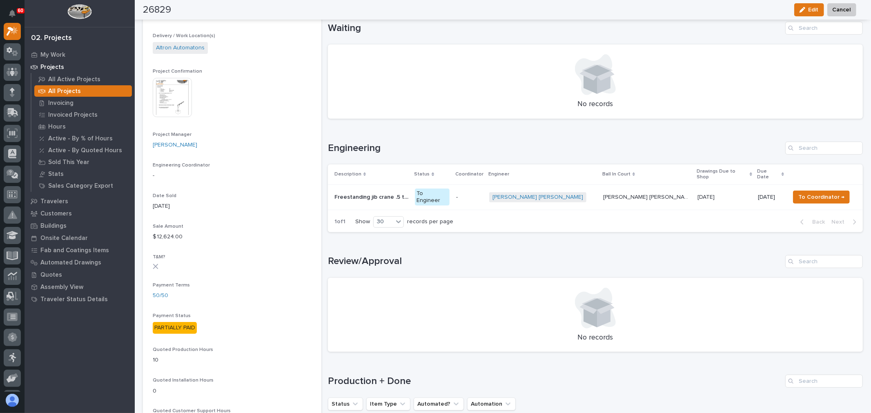
scroll to position [272, 0]
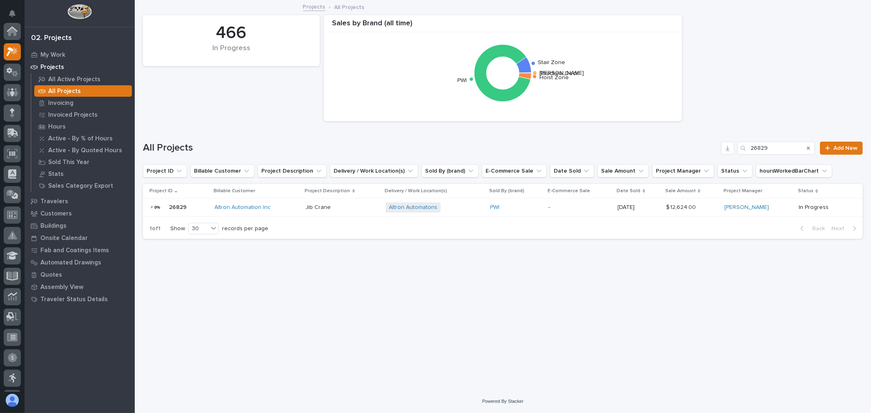
scroll to position [22, 0]
click at [798, 141] on div "All Projects 26829 Add New" at bounding box center [503, 144] width 720 height 39
click at [784, 154] on div "All Projects 26829 Add New" at bounding box center [503, 144] width 720 height 39
click at [784, 151] on input "26829" at bounding box center [776, 148] width 78 height 13
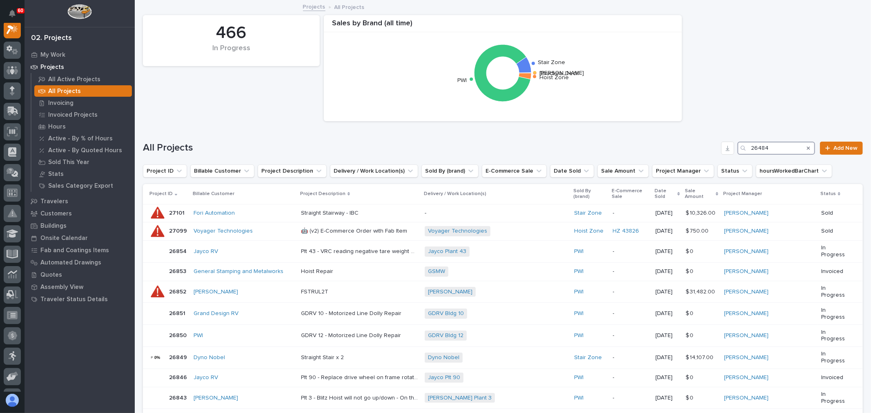
scroll to position [20, 0]
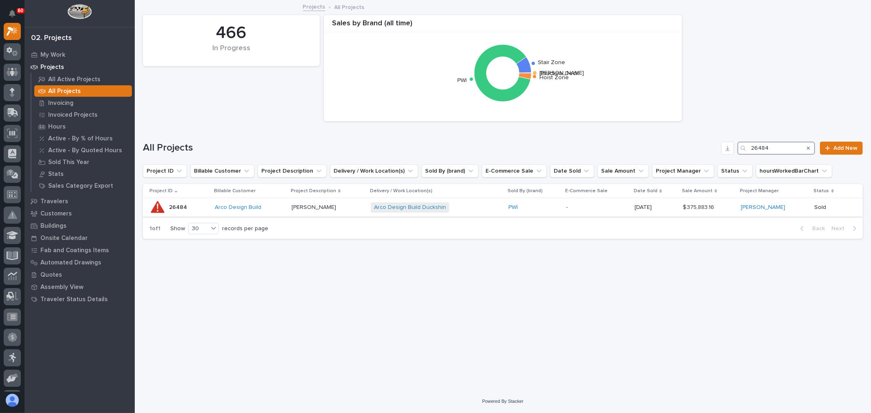
type input "26484"
click at [274, 203] on div "Arco Design Build" at bounding box center [250, 207] width 70 height 13
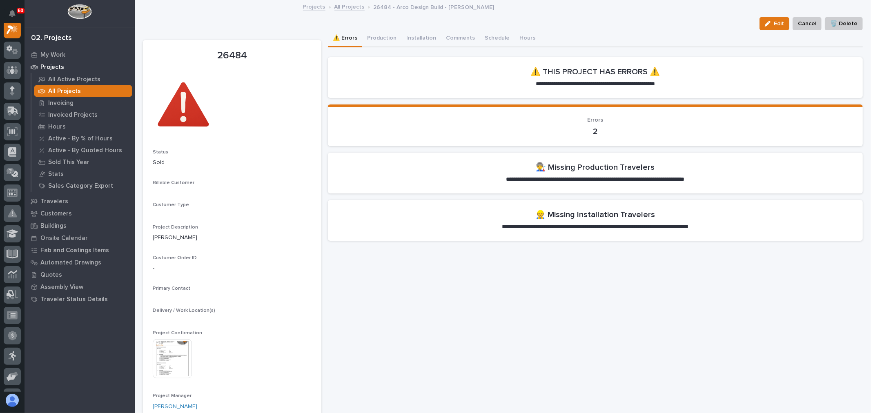
scroll to position [20, 0]
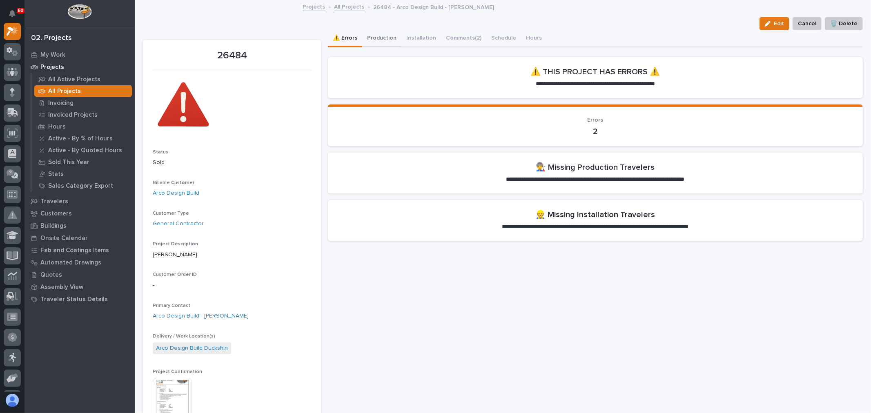
click at [388, 41] on button "Production" at bounding box center [381, 38] width 39 height 17
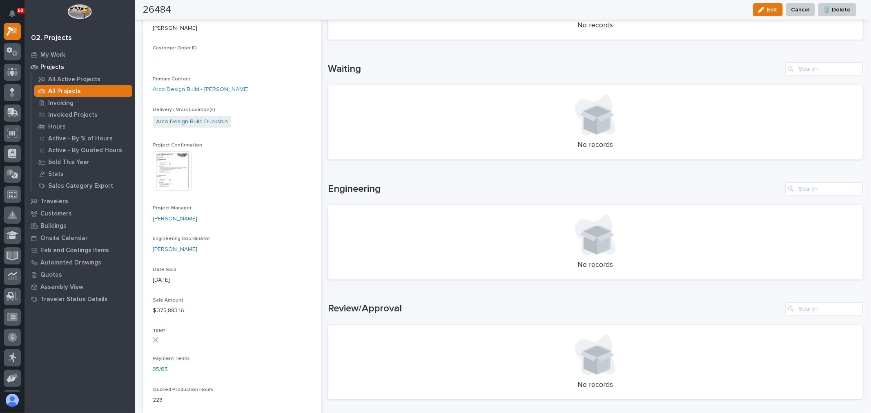
scroll to position [181, 0]
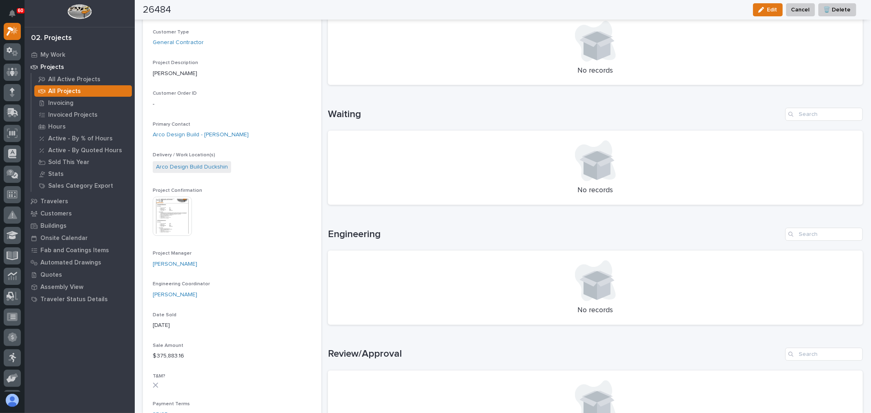
click at [177, 235] on img at bounding box center [172, 216] width 39 height 39
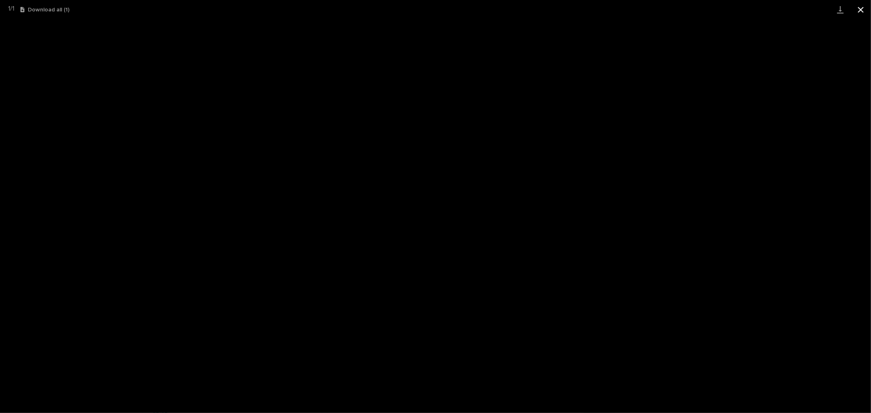
click at [860, 9] on button "Close gallery" at bounding box center [860, 9] width 20 height 19
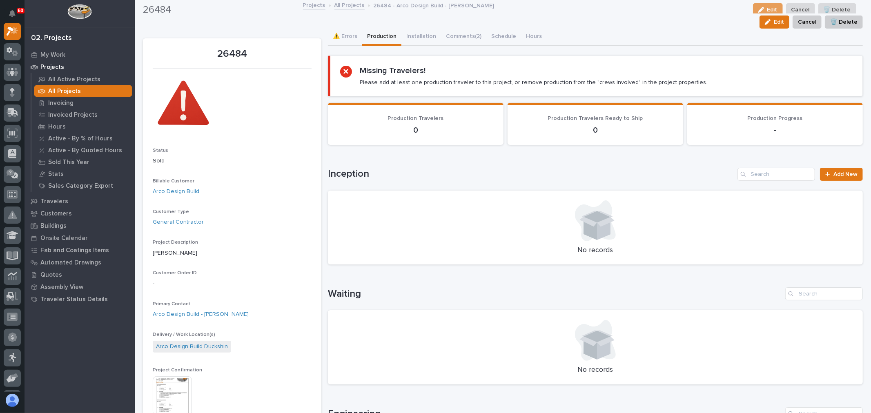
scroll to position [0, 0]
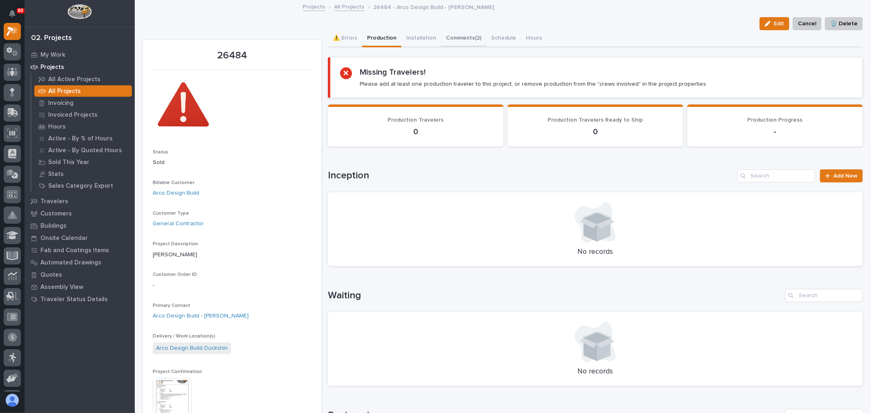
click at [451, 37] on button "Comments (2)" at bounding box center [463, 38] width 45 height 17
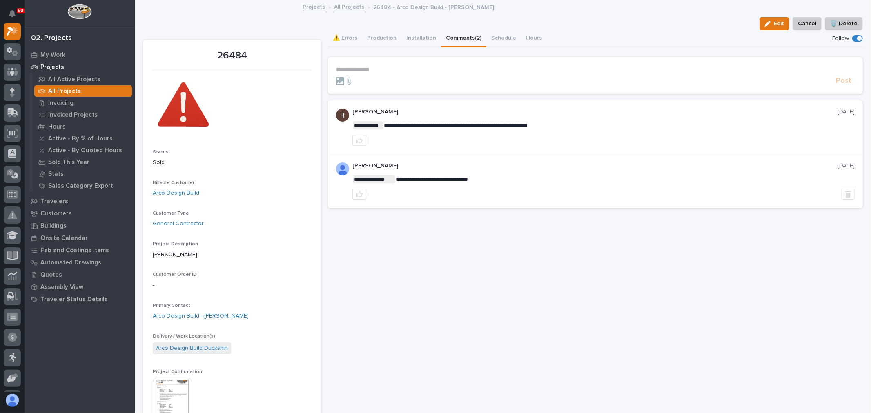
click at [367, 66] on section "**********" at bounding box center [595, 75] width 535 height 37
click at [363, 70] on p "**********" at bounding box center [595, 69] width 518 height 7
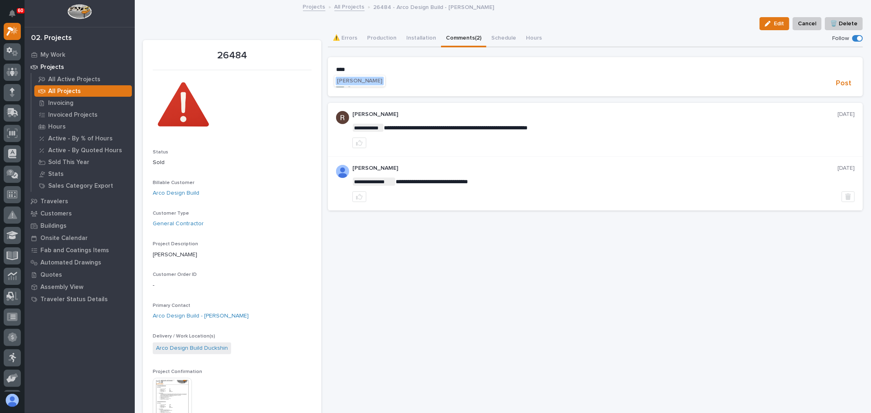
click at [360, 81] on span "[PERSON_NAME]" at bounding box center [360, 81] width 46 height 6
click at [412, 70] on p "**********" at bounding box center [595, 70] width 518 height 8
click at [835, 84] on span "Post" at bounding box center [843, 84] width 16 height 9
